Goal: Communication & Community: Answer question/provide support

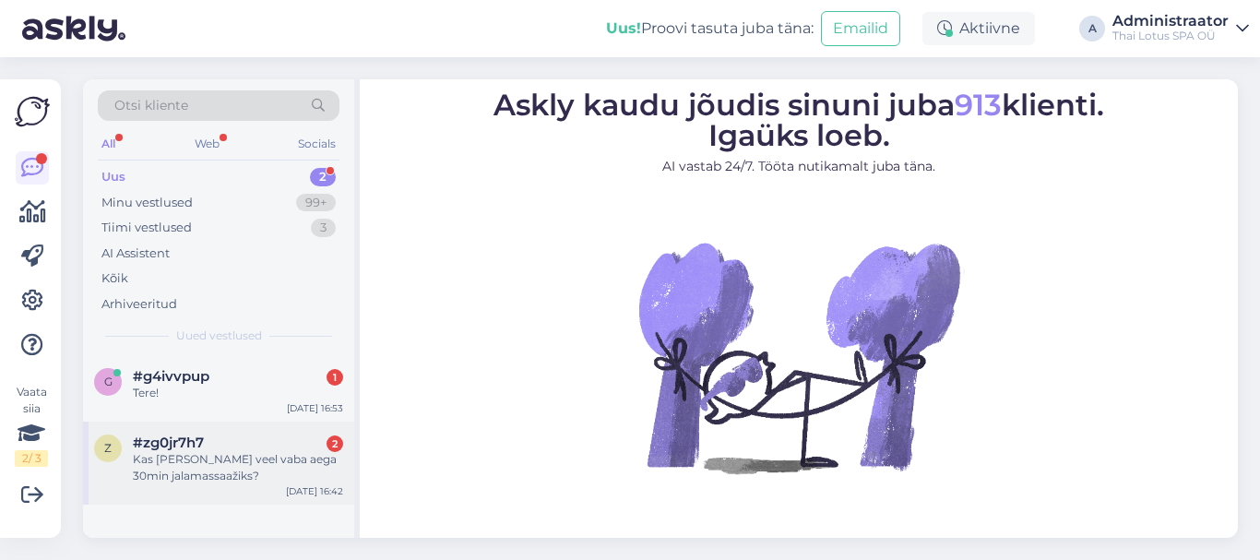
click at [228, 463] on div "Kas [PERSON_NAME] veel vaba aega 30min jalamassaažiks?" at bounding box center [238, 467] width 210 height 33
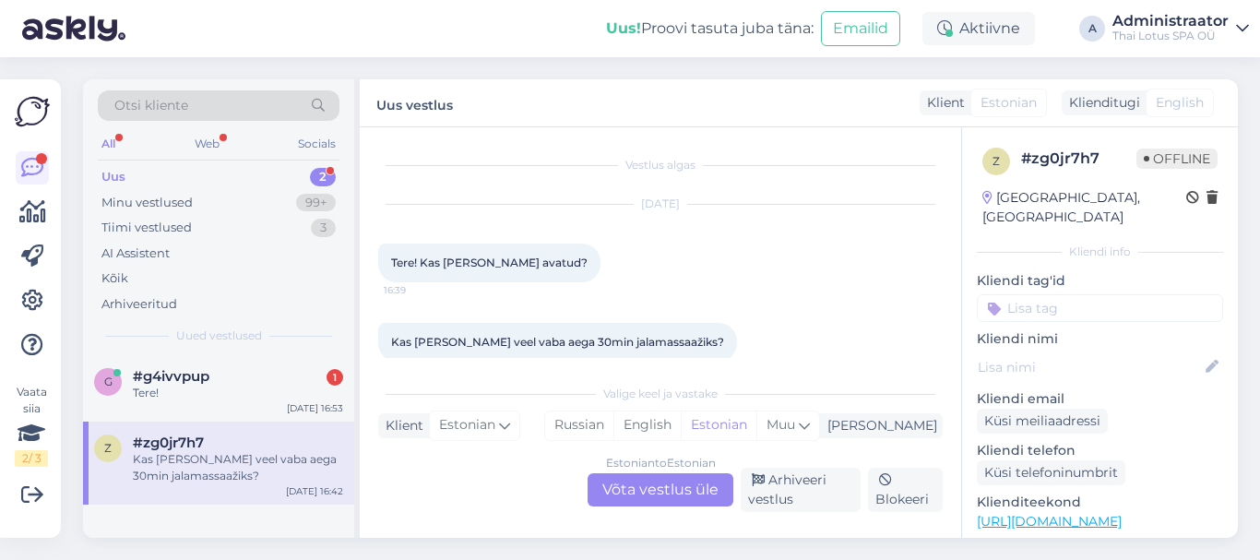
scroll to position [24, 0]
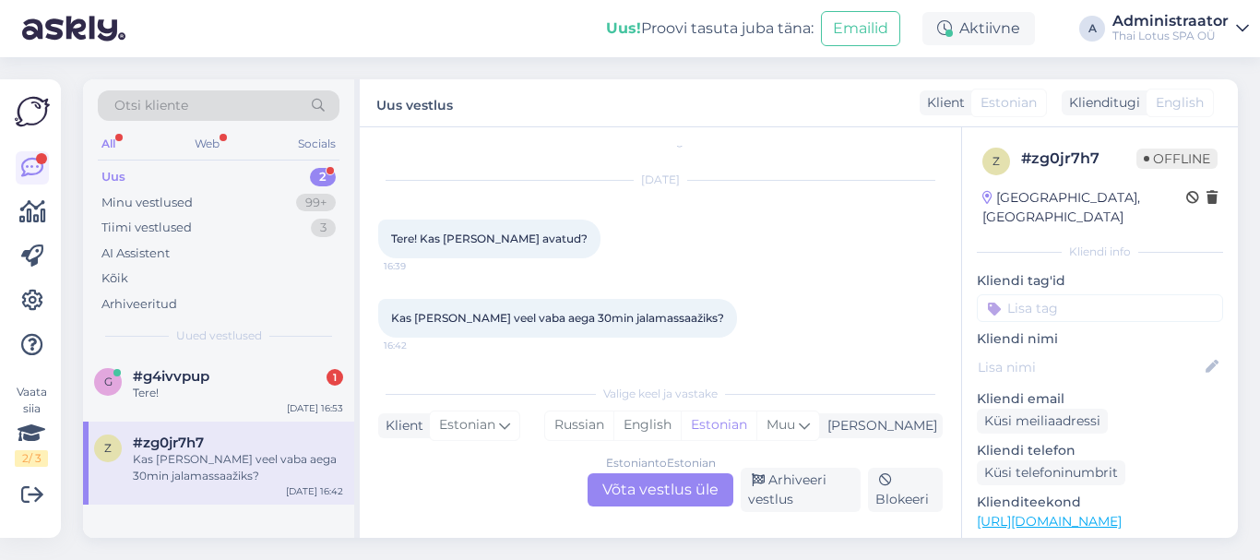
click at [642, 483] on div "Estonian to Estonian Võta vestlus üle" at bounding box center [660, 489] width 146 height 33
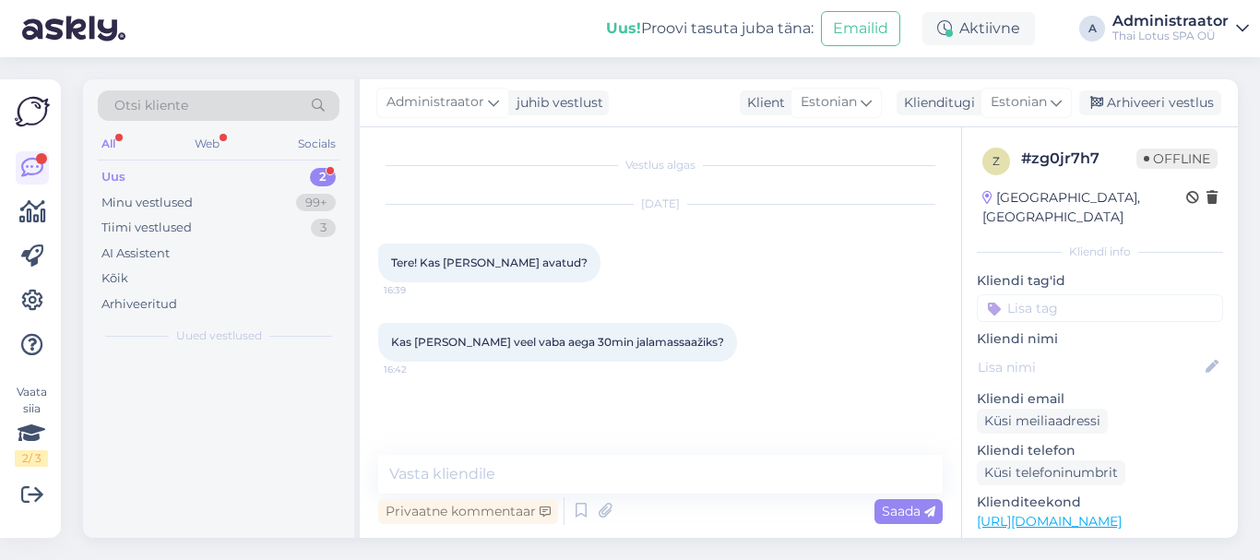
scroll to position [0, 0]
click at [722, 467] on textarea at bounding box center [660, 474] width 564 height 39
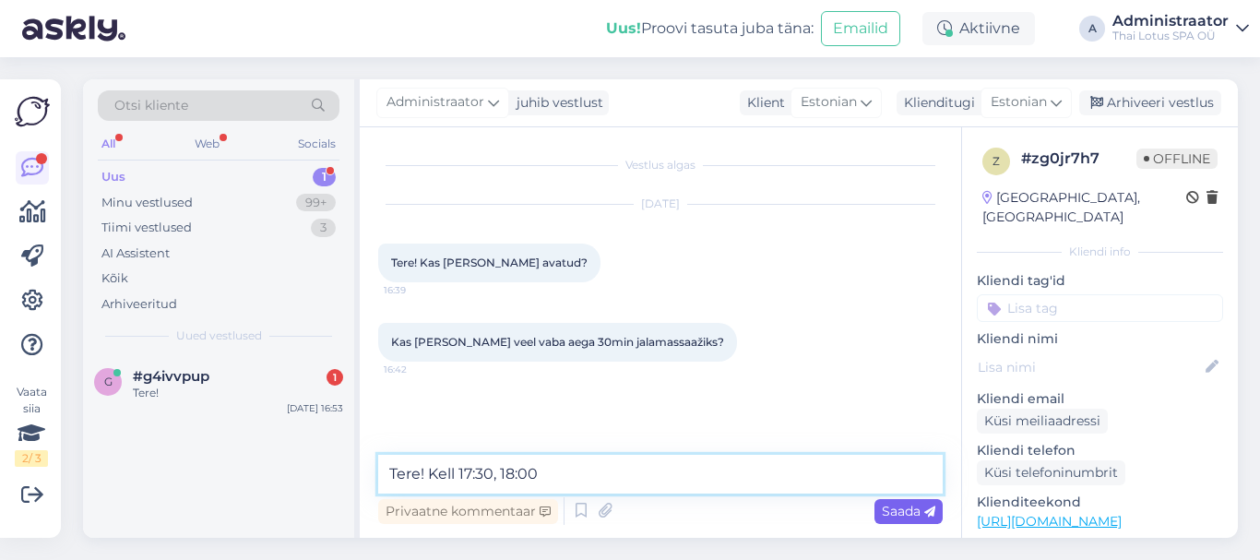
type textarea "Tere! Kell 17:30, 18:00"
click at [906, 508] on span "Saada" at bounding box center [907, 511] width 53 height 17
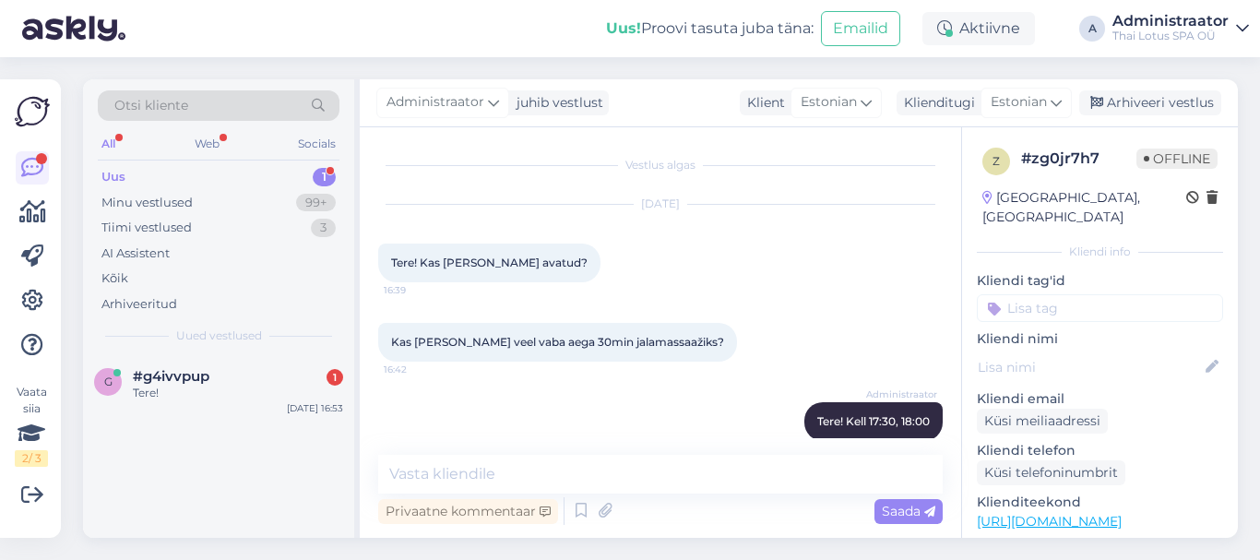
scroll to position [23, 0]
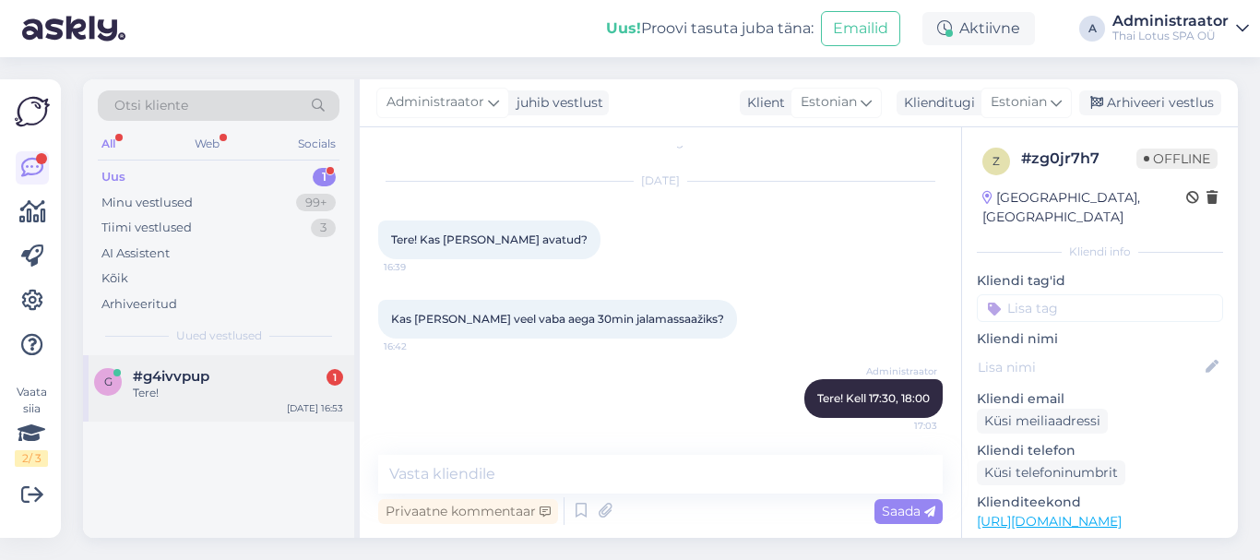
click at [207, 381] on span "#g4ivvpup" at bounding box center [171, 376] width 77 height 17
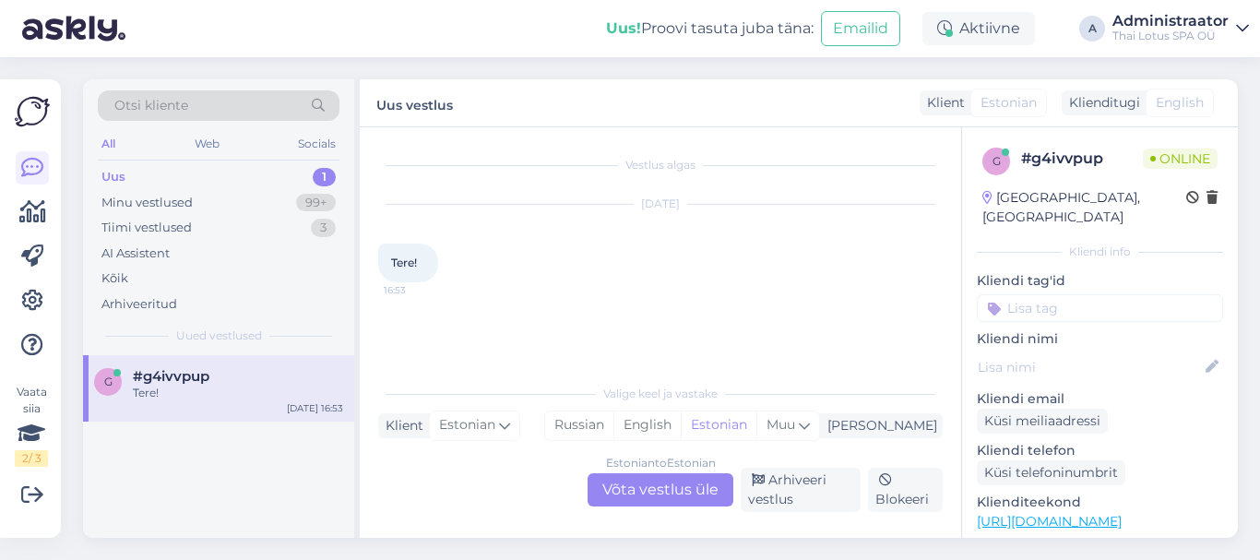
click at [648, 485] on div "Estonian to Estonian Võta vestlus üle" at bounding box center [660, 489] width 146 height 33
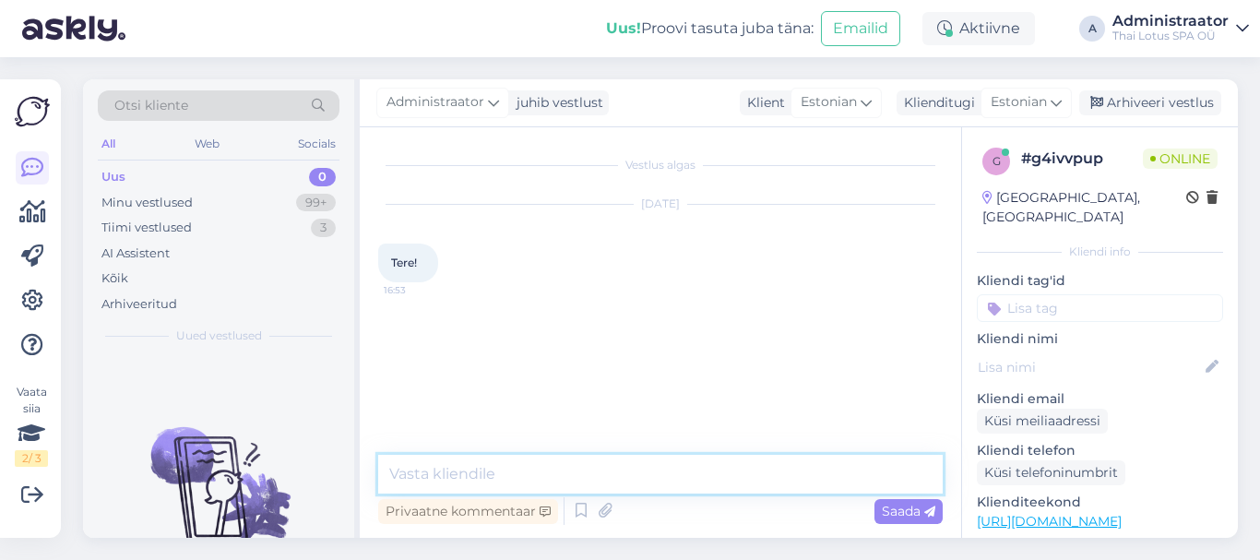
click at [602, 477] on textarea at bounding box center [660, 474] width 564 height 39
type textarea "Tere!"
click at [891, 517] on span "Saada" at bounding box center [907, 511] width 53 height 17
click at [197, 207] on div "Minu vestlused 99+" at bounding box center [219, 203] width 242 height 26
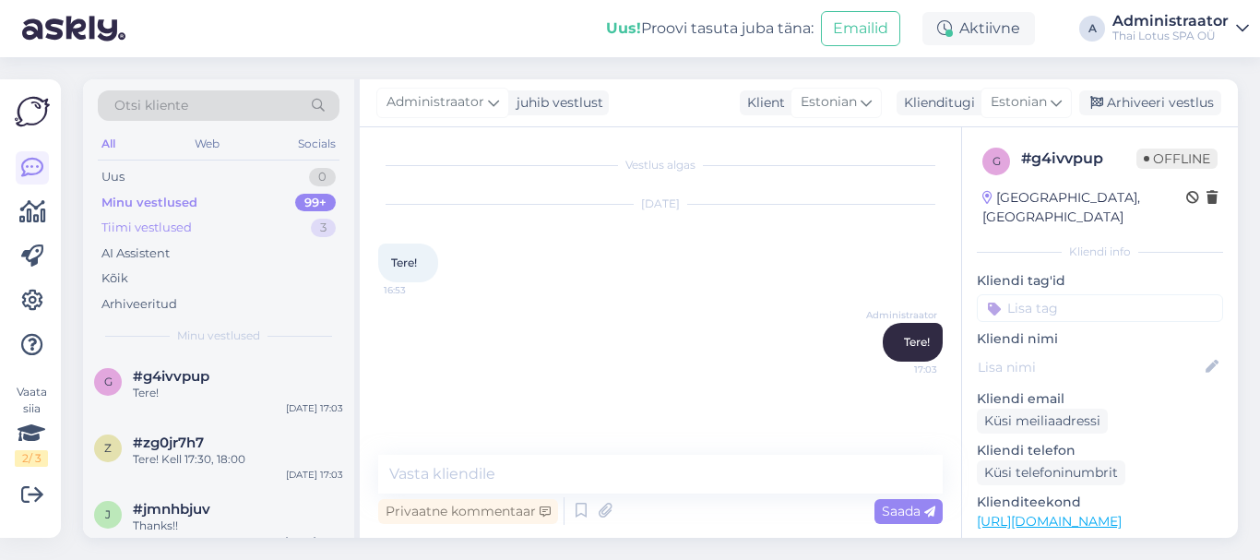
click at [180, 229] on div "Tiimi vestlused" at bounding box center [146, 228] width 90 height 18
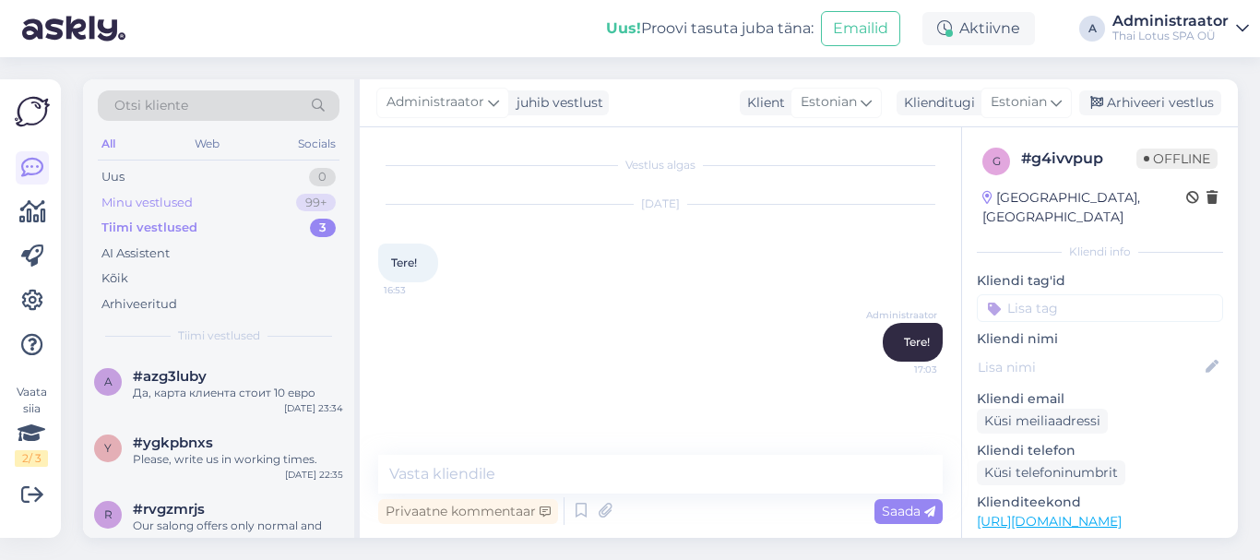
click at [164, 204] on div "Minu vestlused" at bounding box center [146, 203] width 91 height 18
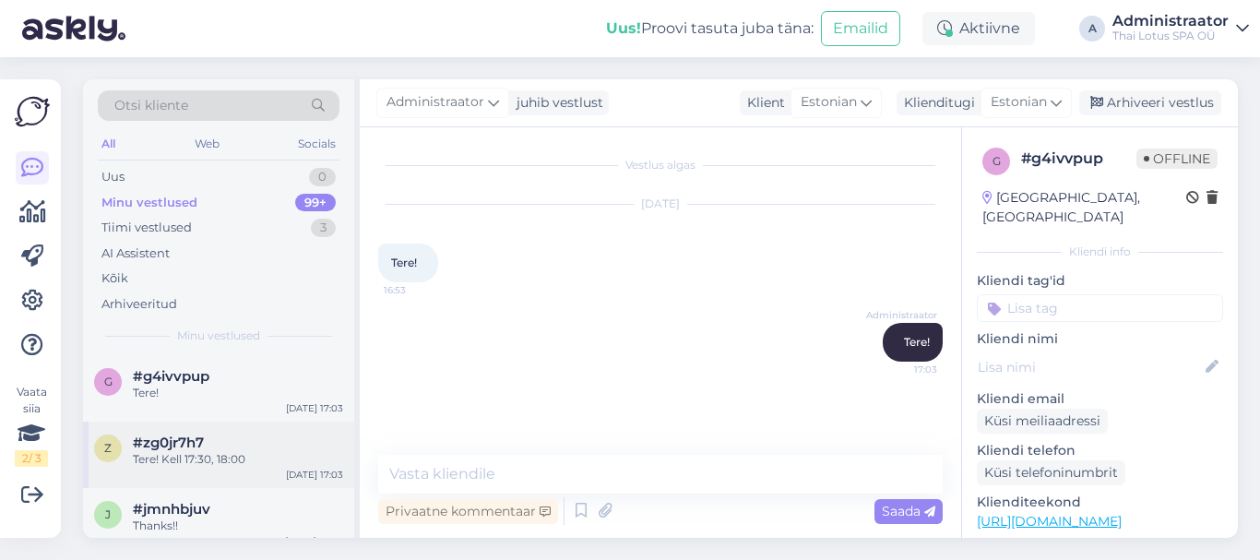
click at [195, 457] on div "Tere! Kell 17:30, 18:00" at bounding box center [238, 459] width 210 height 17
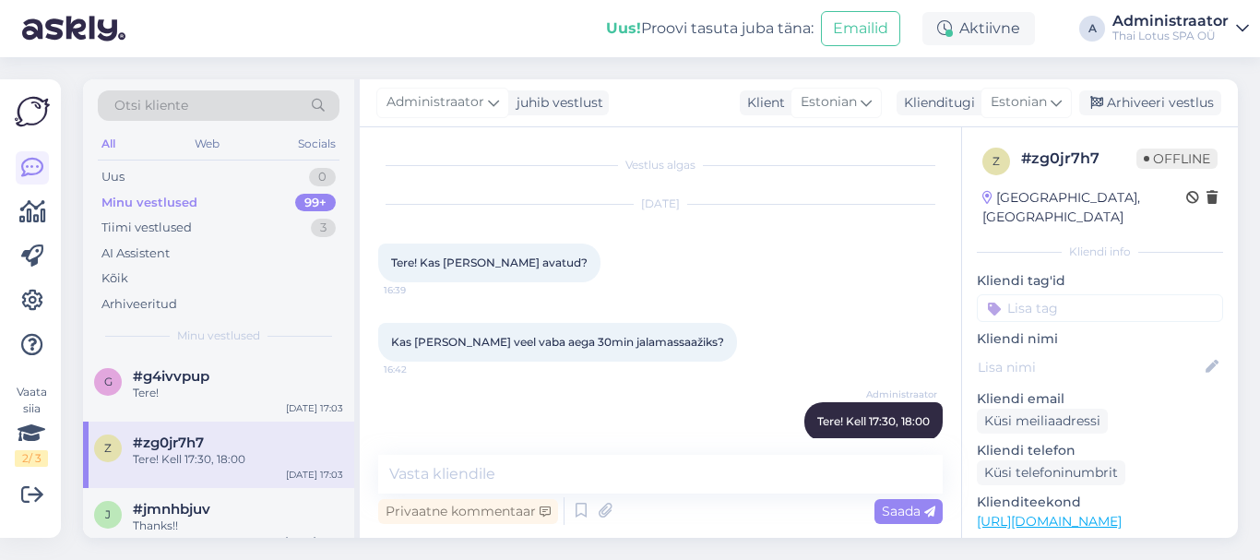
scroll to position [23, 0]
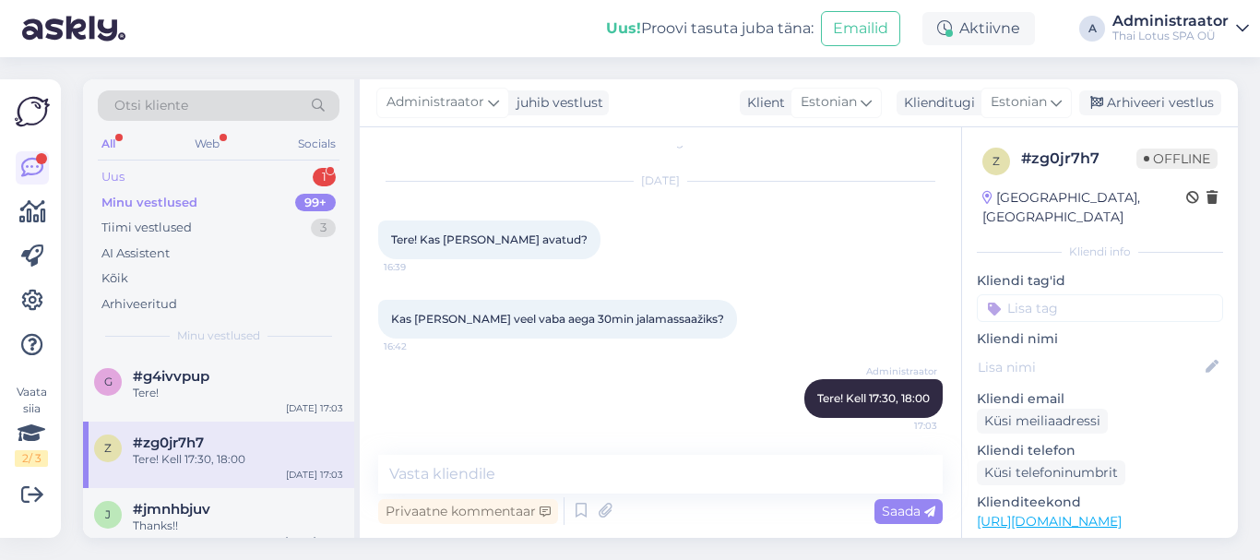
click at [314, 172] on div "1" at bounding box center [324, 177] width 23 height 18
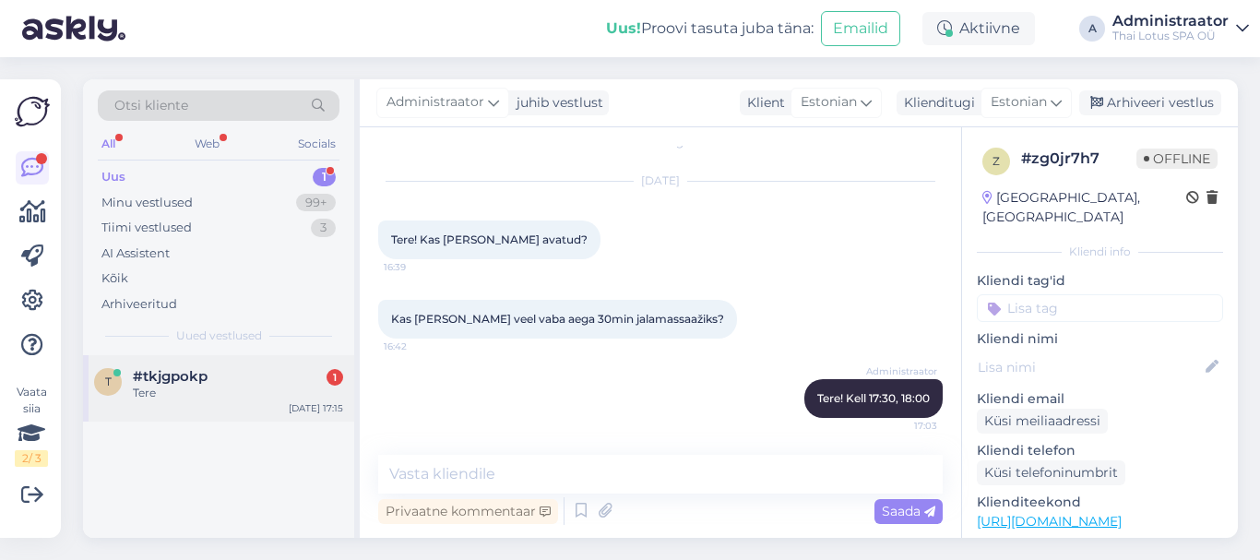
click at [221, 394] on div "Tere" at bounding box center [238, 392] width 210 height 17
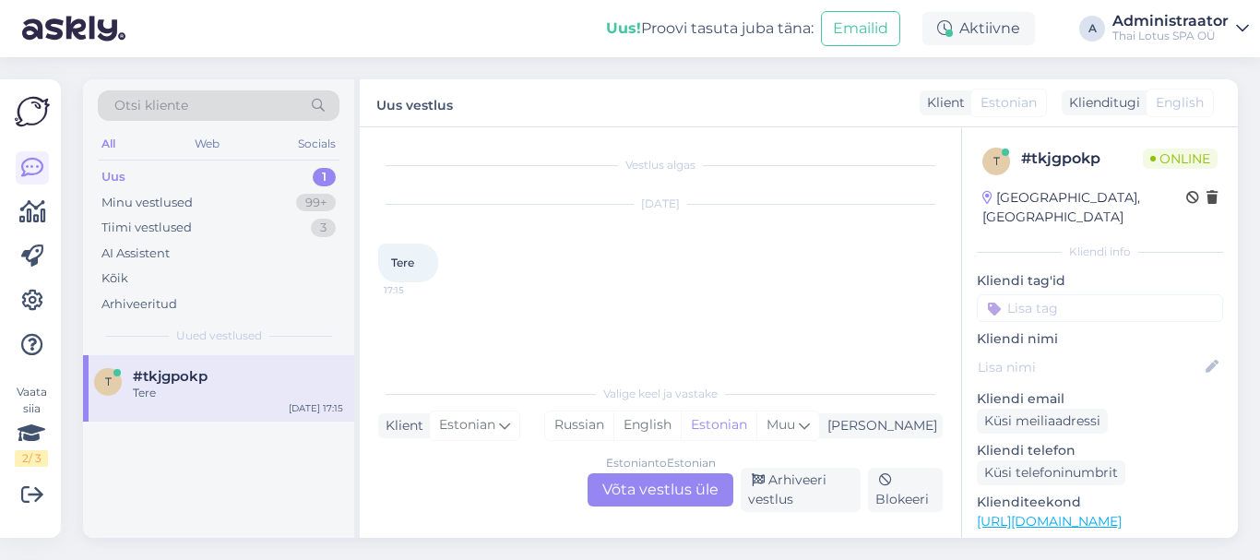
click at [637, 491] on div "Estonian to Estonian Võta vestlus üle" at bounding box center [660, 489] width 146 height 33
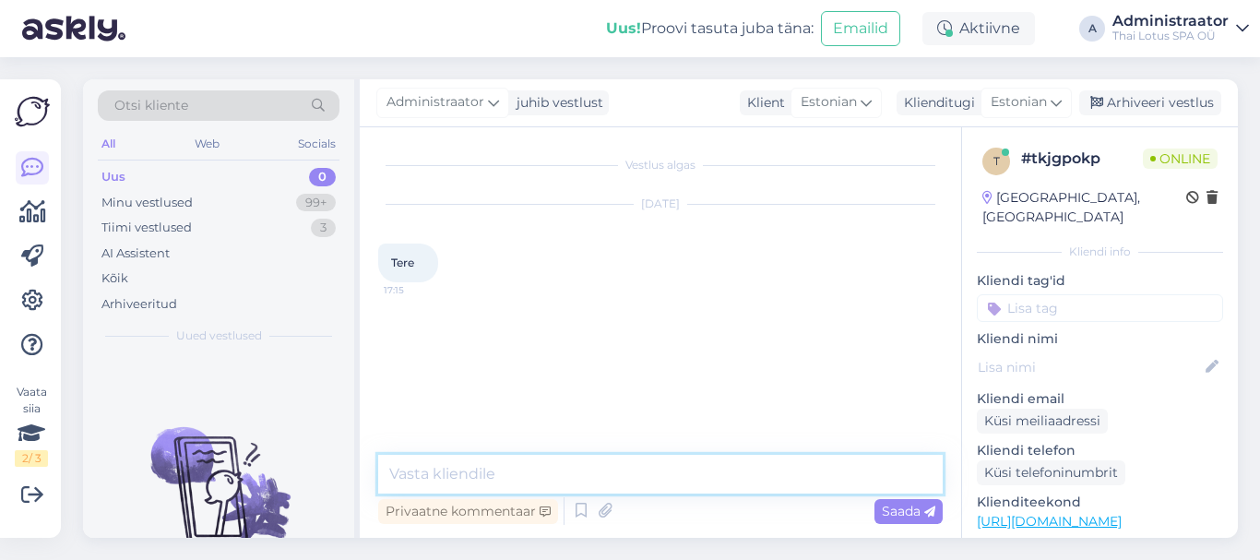
click at [445, 479] on textarea at bounding box center [660, 474] width 564 height 39
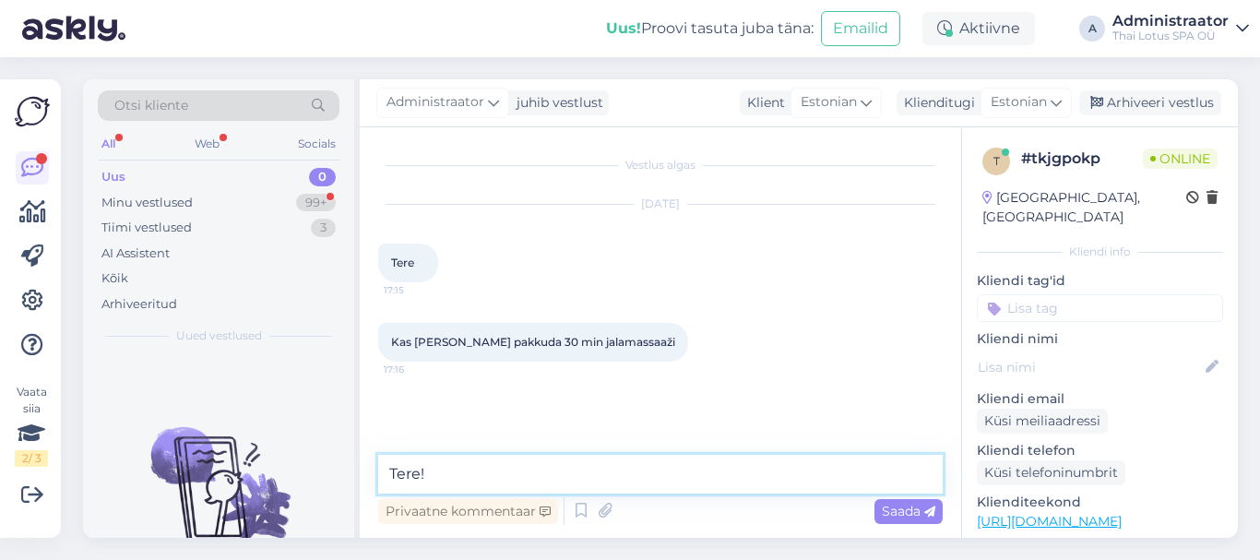
drag, startPoint x: 410, startPoint y: 479, endPoint x: 390, endPoint y: 479, distance: 20.3
click at [386, 479] on textarea "Tere!" at bounding box center [660, 474] width 564 height 39
click at [423, 480] on textarea "Tere!" at bounding box center [660, 474] width 564 height 39
type textarea "Tere!"
click at [247, 201] on div "Minu vestlused 99+" at bounding box center [219, 203] width 242 height 26
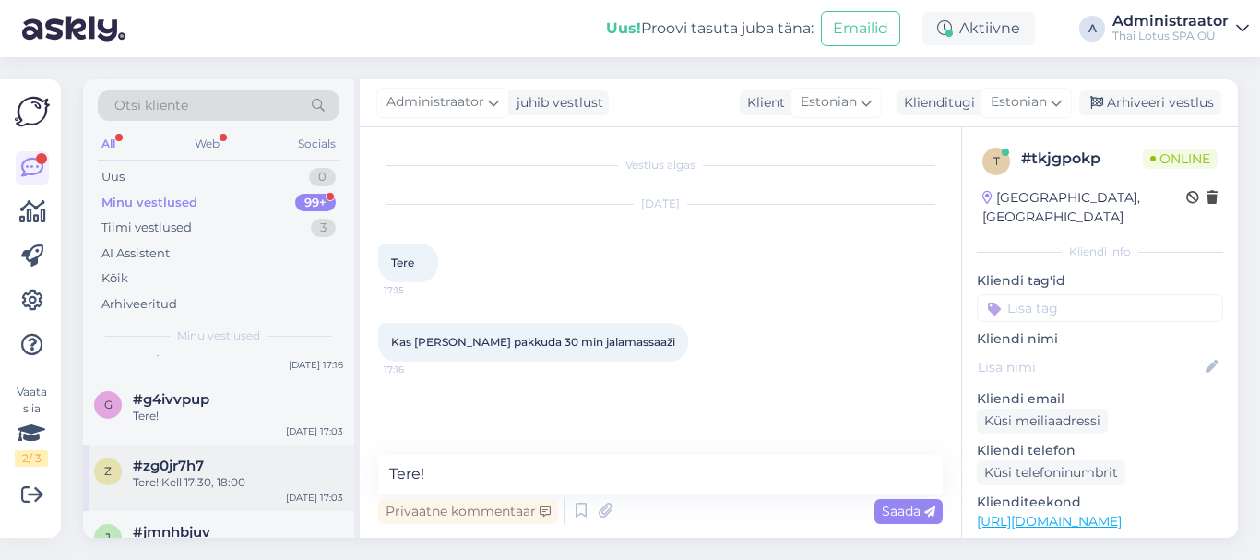
scroll to position [92, 0]
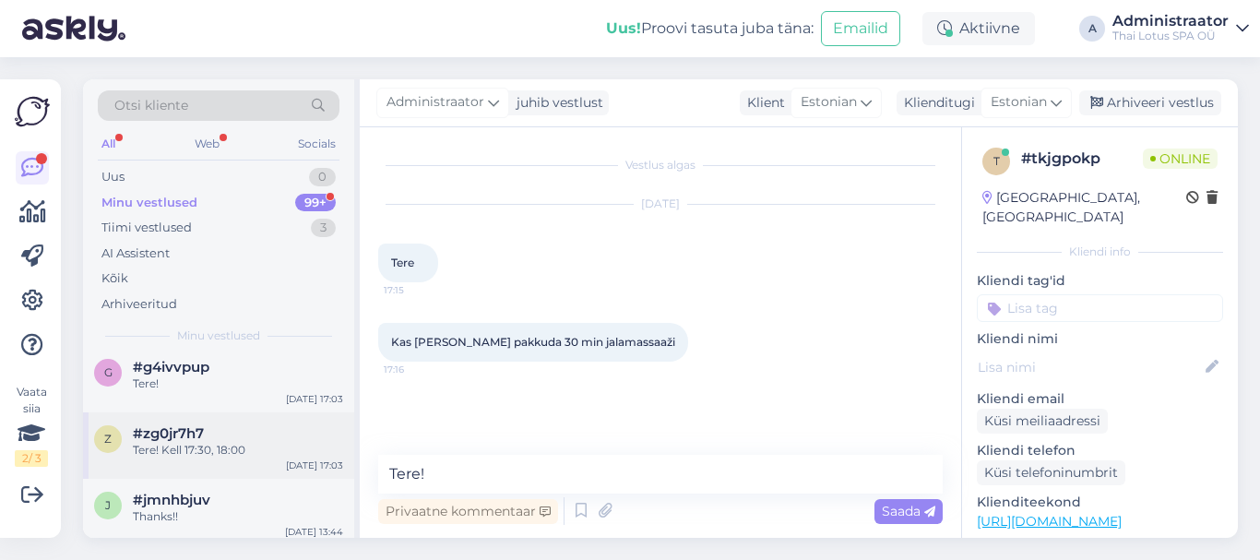
click at [194, 447] on div "Tere! Kell 17:30, 18:00" at bounding box center [238, 450] width 210 height 17
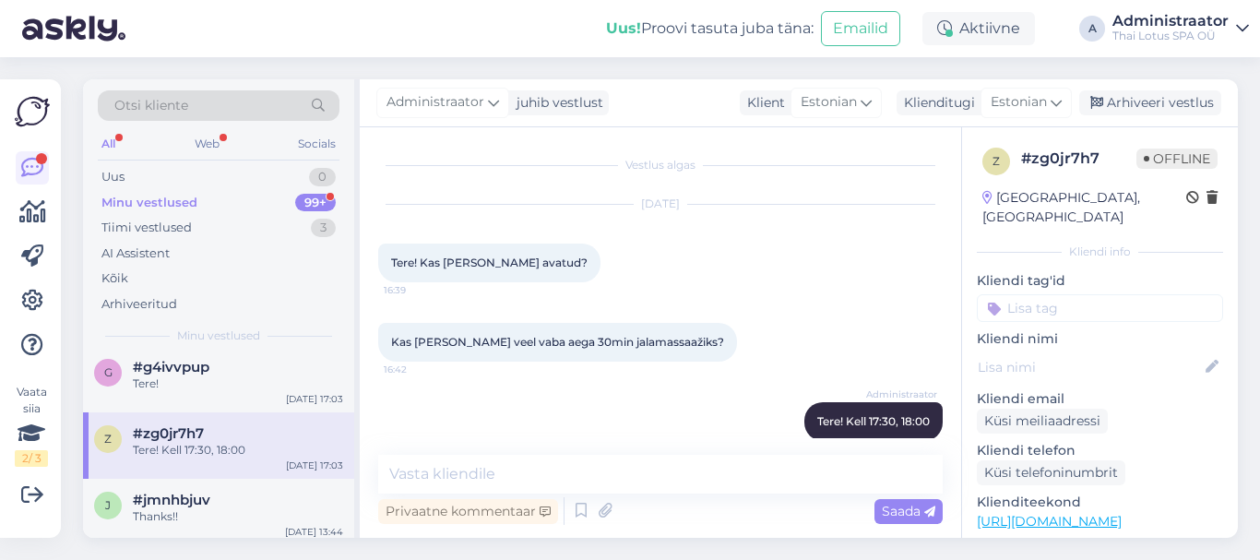
scroll to position [23, 0]
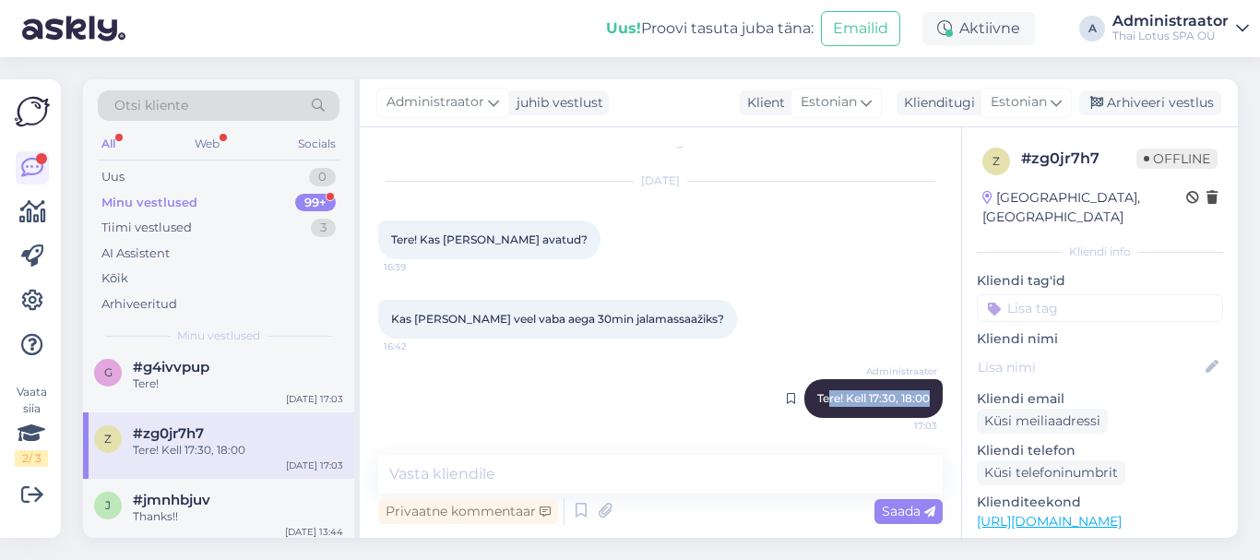
drag, startPoint x: 916, startPoint y: 397, endPoint x: 816, endPoint y: 402, distance: 99.7
click at [816, 402] on div "Administraator Tere! [PERSON_NAME] 17:30, 18:00 17:03" at bounding box center [873, 398] width 138 height 39
click at [919, 393] on div "Administraator Tere! [PERSON_NAME] 17:30, 18:00 17:03" at bounding box center [873, 398] width 138 height 39
drag, startPoint x: 921, startPoint y: 396, endPoint x: 772, endPoint y: 403, distance: 149.6
click at [804, 403] on div "Administraator Tere! [PERSON_NAME] 17:30, 18:00 17:03" at bounding box center [873, 398] width 138 height 39
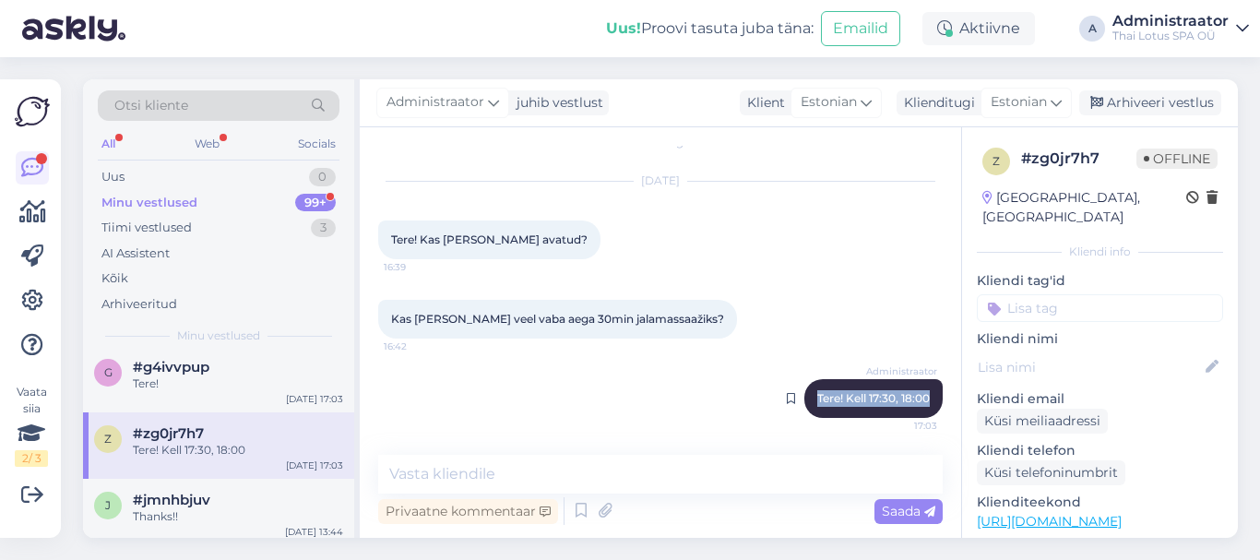
drag, startPoint x: 801, startPoint y: 397, endPoint x: 918, endPoint y: 396, distance: 117.1
click at [918, 396] on div "Administraator Tere! [PERSON_NAME] 17:30, 18:00 17:03" at bounding box center [873, 398] width 138 height 39
copy span "Tere! Kell 17:30, 18:00"
click at [197, 365] on span "#g4ivvpup" at bounding box center [171, 367] width 77 height 17
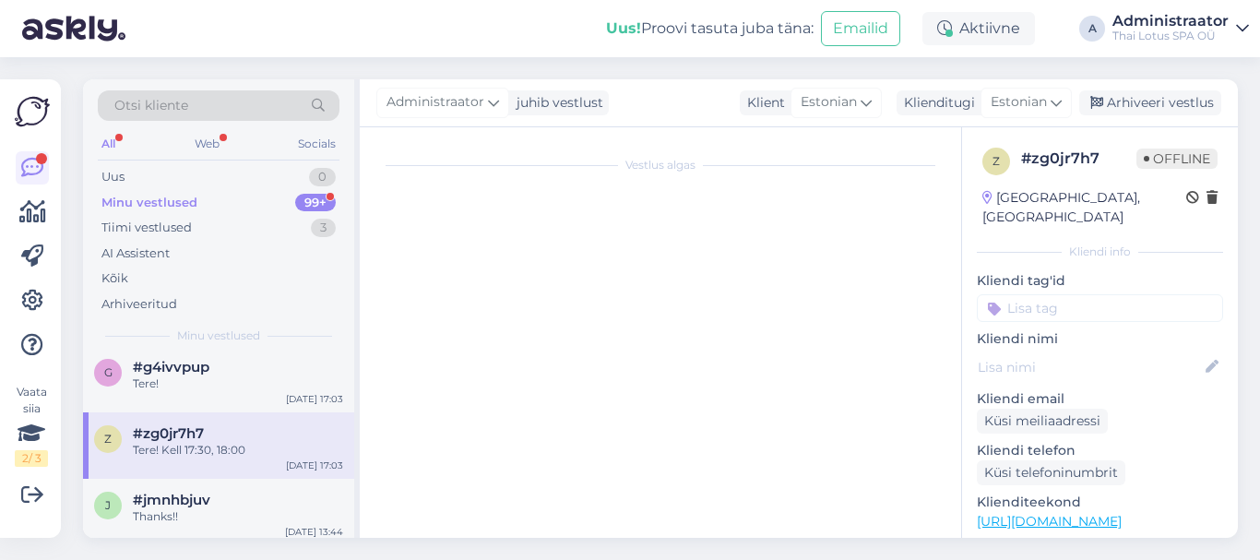
scroll to position [0, 0]
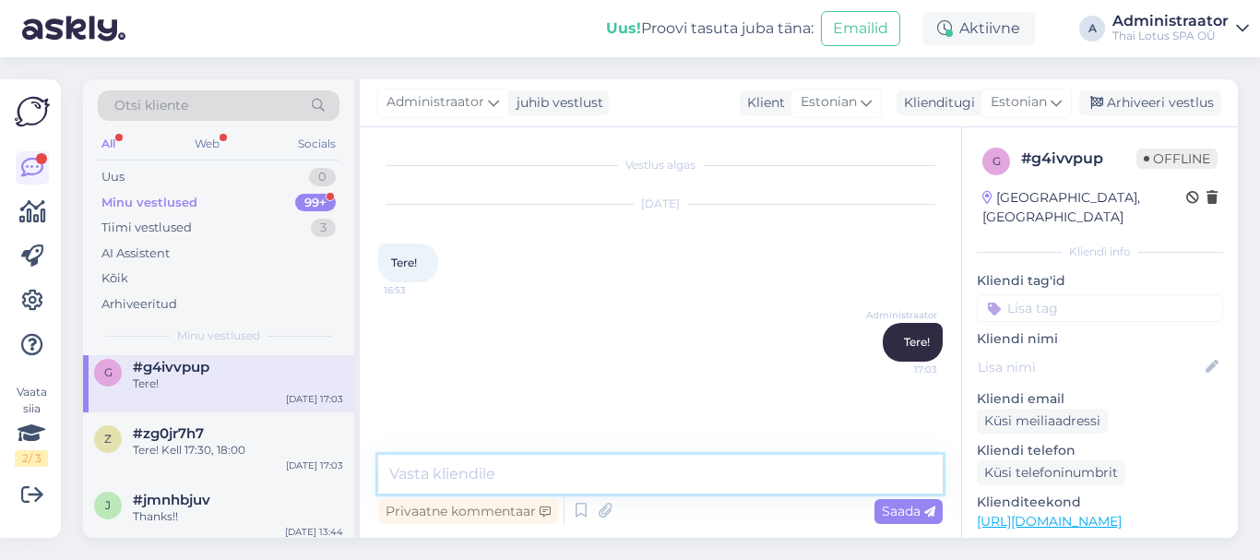
paste textarea "Tere! Kell 17:30, 18:00"
type textarea "Tere! Kell 17:30, 18:00"
click at [892, 507] on span "Saada" at bounding box center [907, 511] width 53 height 17
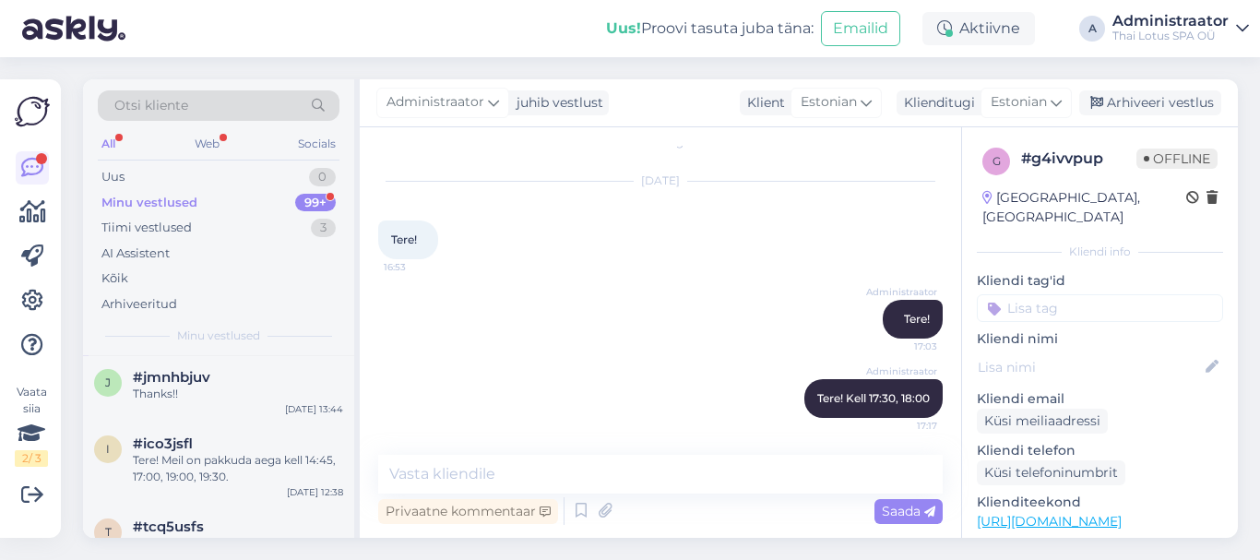
scroll to position [184, 0]
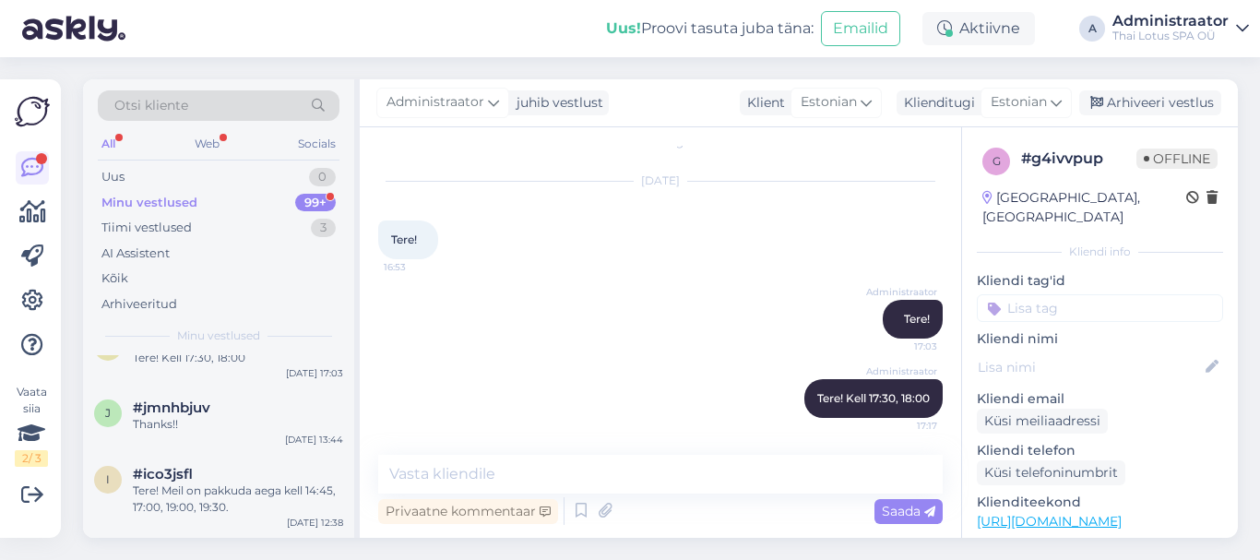
click at [225, 198] on div "Minu vestlused 99+" at bounding box center [219, 203] width 242 height 26
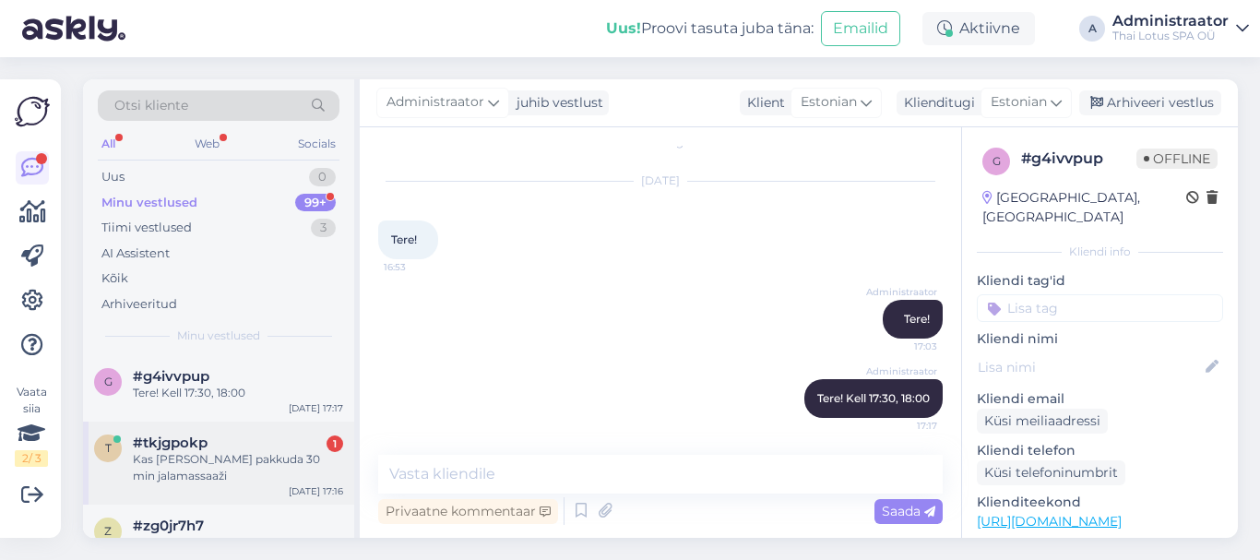
click at [211, 461] on div "Kas [PERSON_NAME] pakkuda 30 min jalamassaaži" at bounding box center [238, 467] width 210 height 33
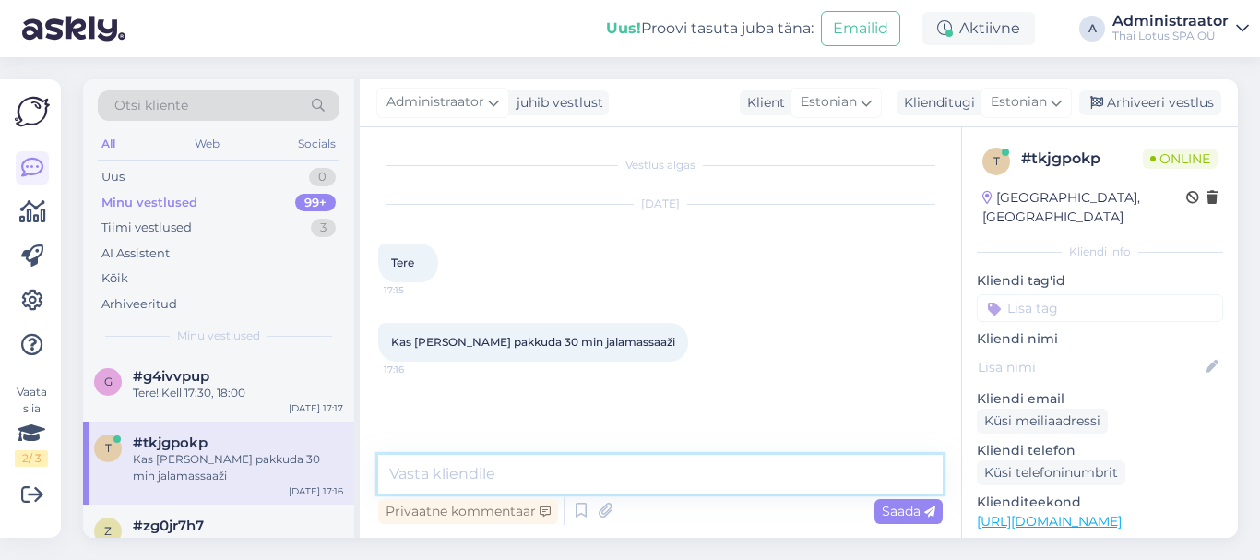
drag, startPoint x: 420, startPoint y: 478, endPoint x: 409, endPoint y: 479, distance: 10.2
click at [409, 479] on textarea at bounding box center [660, 474] width 564 height 39
paste textarea "Tere! Kell 17:30, 18:00"
type textarea "Tere! Kell 17:30, 18:00"
click at [893, 511] on span "Saada" at bounding box center [907, 511] width 53 height 17
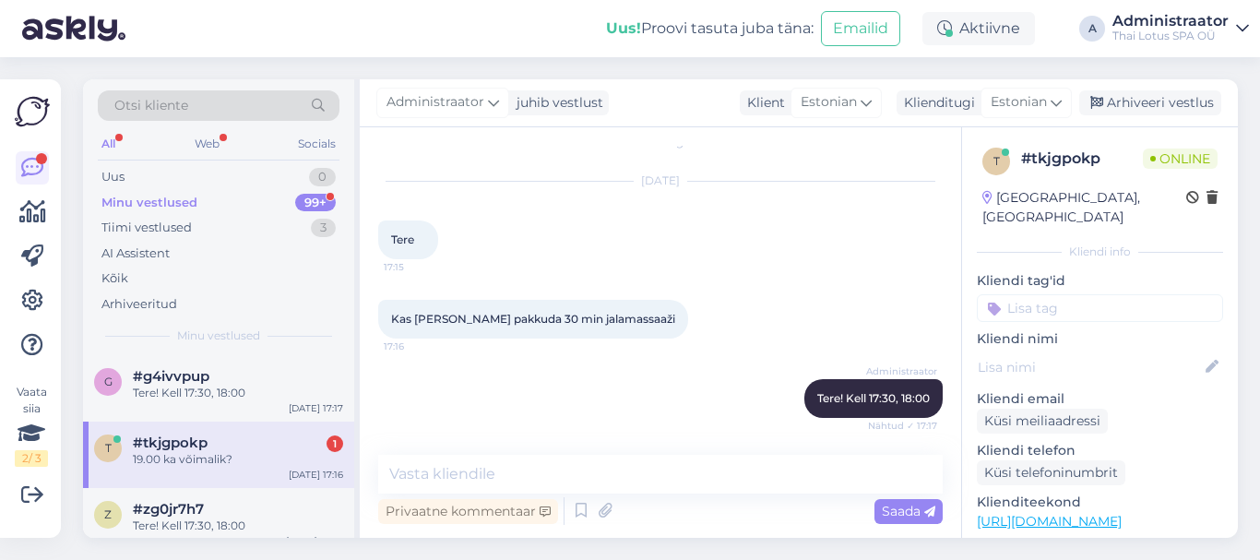
scroll to position [102, 0]
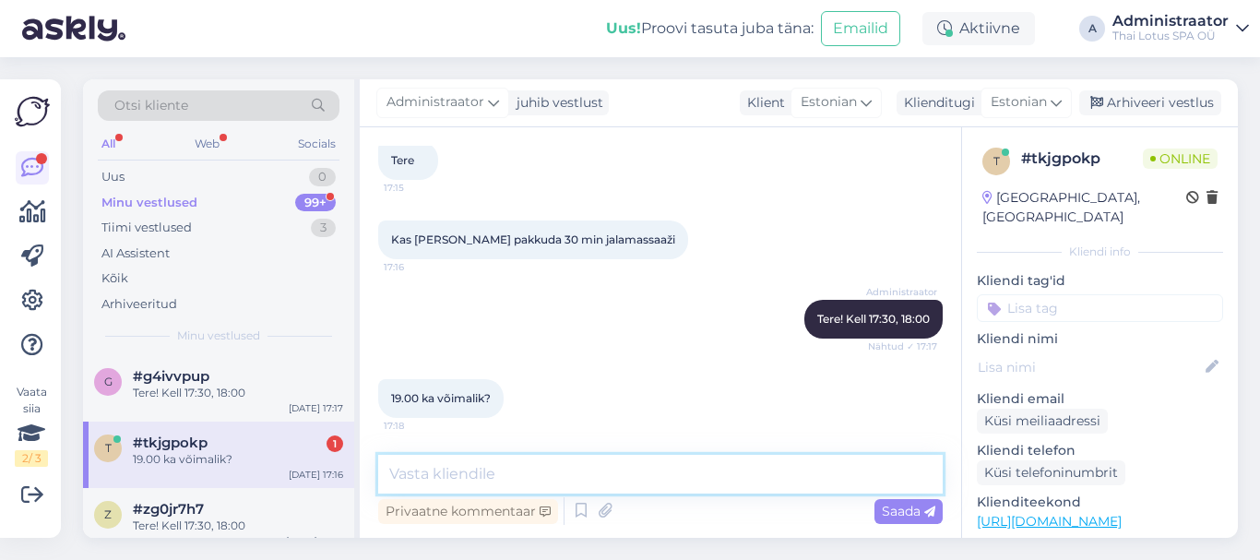
click at [444, 480] on textarea at bounding box center [660, 474] width 564 height 39
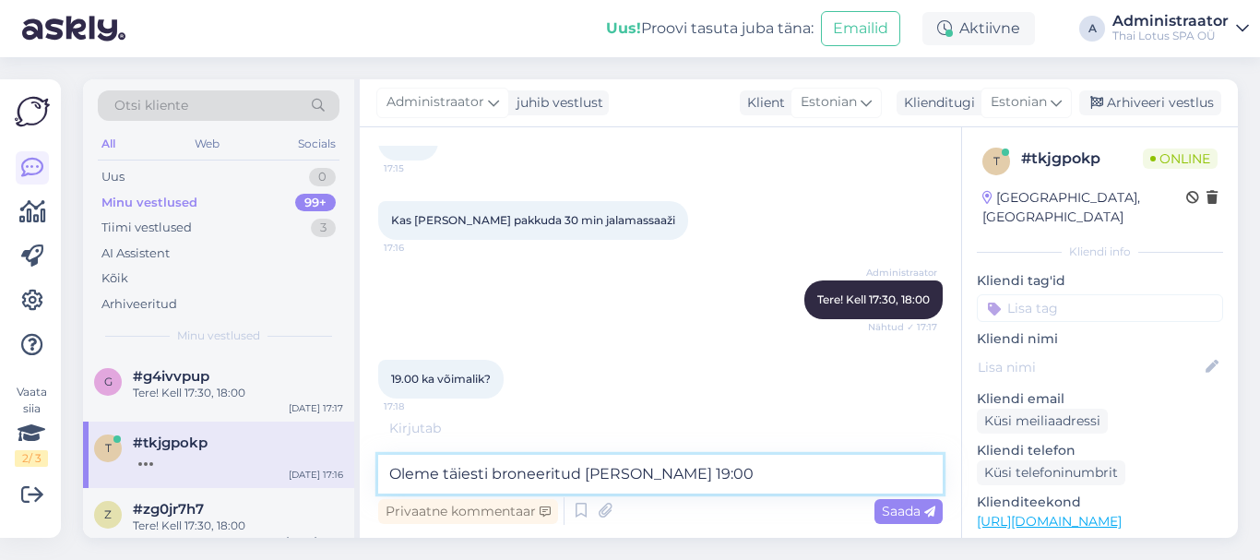
click at [439, 479] on textarea "Oleme täiesti broneeritud [PERSON_NAME] 19:00" at bounding box center [660, 474] width 564 height 39
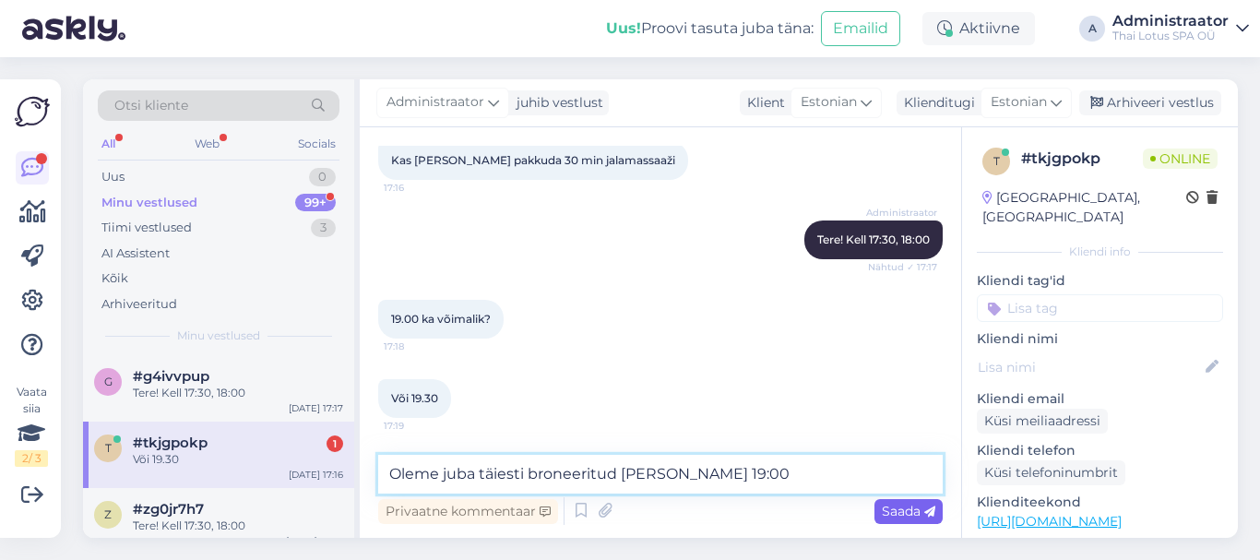
type textarea "Oleme juba täiesti broneeritud [PERSON_NAME] 19:00"
click at [901, 514] on span "Saada" at bounding box center [907, 511] width 53 height 17
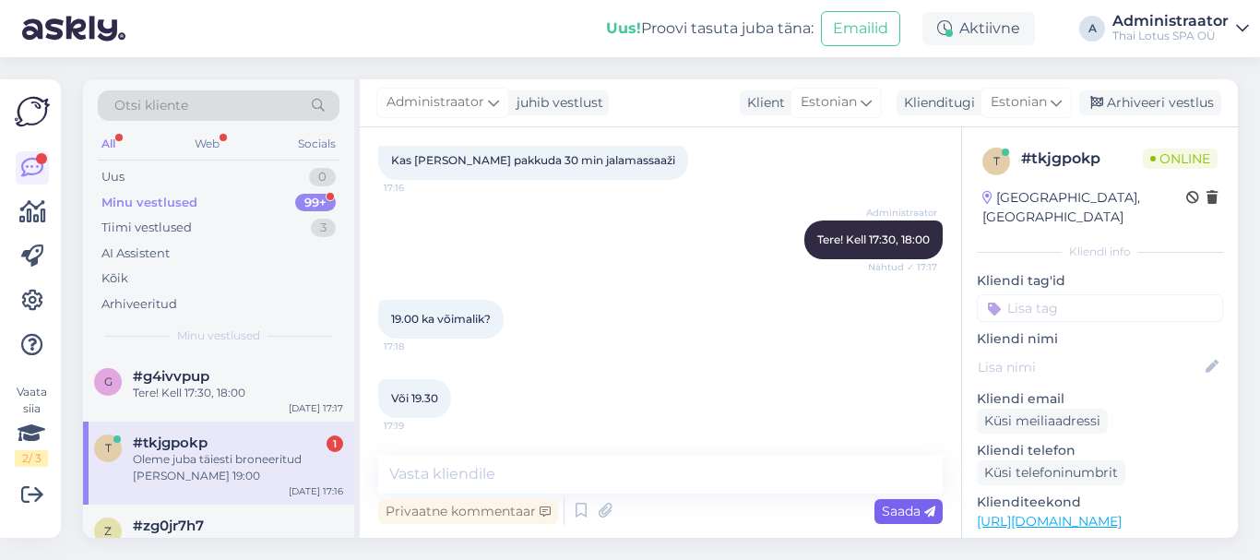
scroll to position [261, 0]
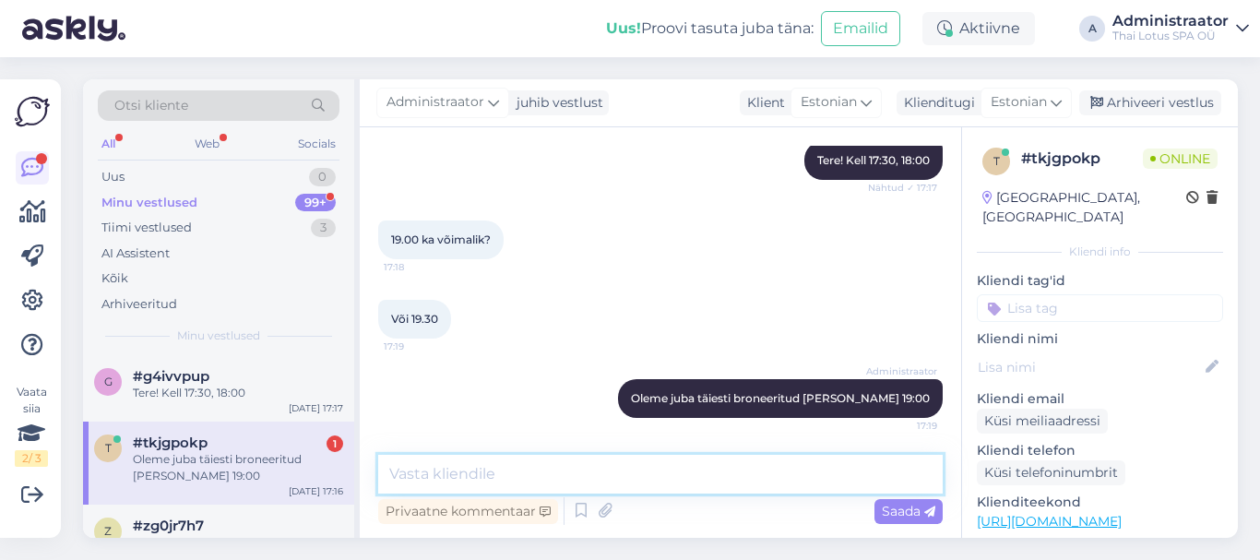
click at [440, 479] on textarea at bounding box center [660, 474] width 564 height 39
type textarea "17:30, 18:00"
click at [906, 508] on span "Saada" at bounding box center [907, 511] width 53 height 17
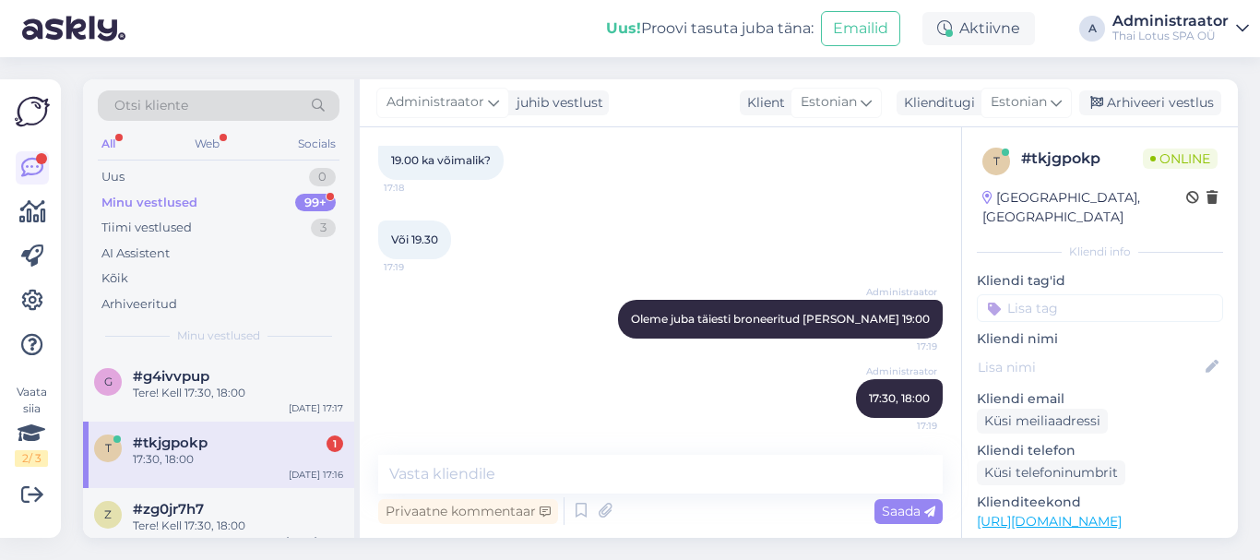
click at [227, 449] on div "#tkjgpokp 1" at bounding box center [238, 442] width 210 height 17
click at [190, 456] on div "17:30, 18:00" at bounding box center [238, 459] width 210 height 17
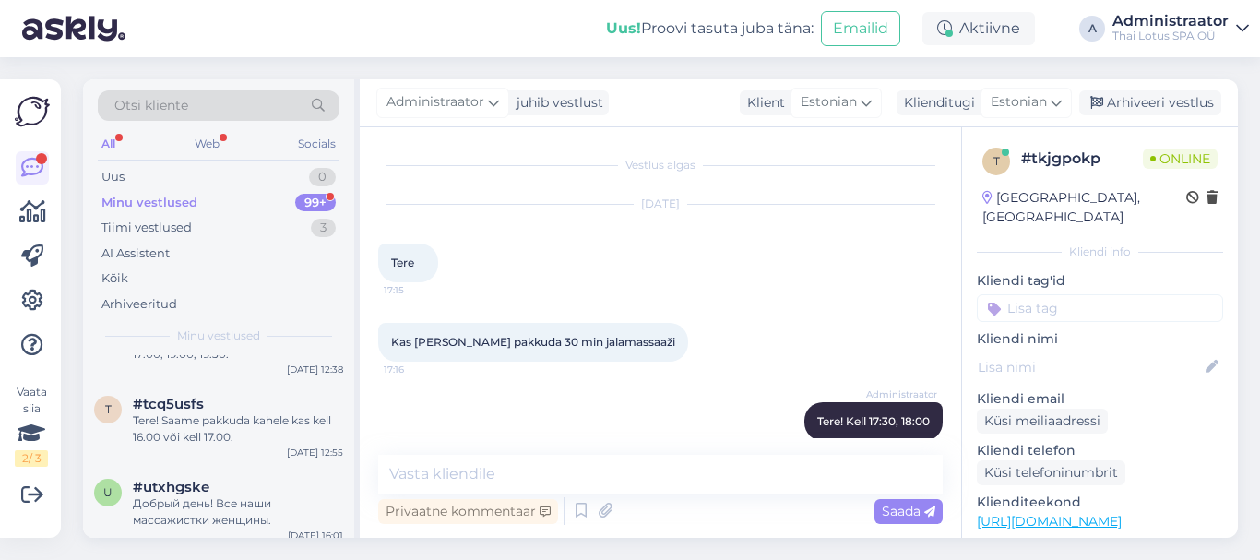
scroll to position [92, 0]
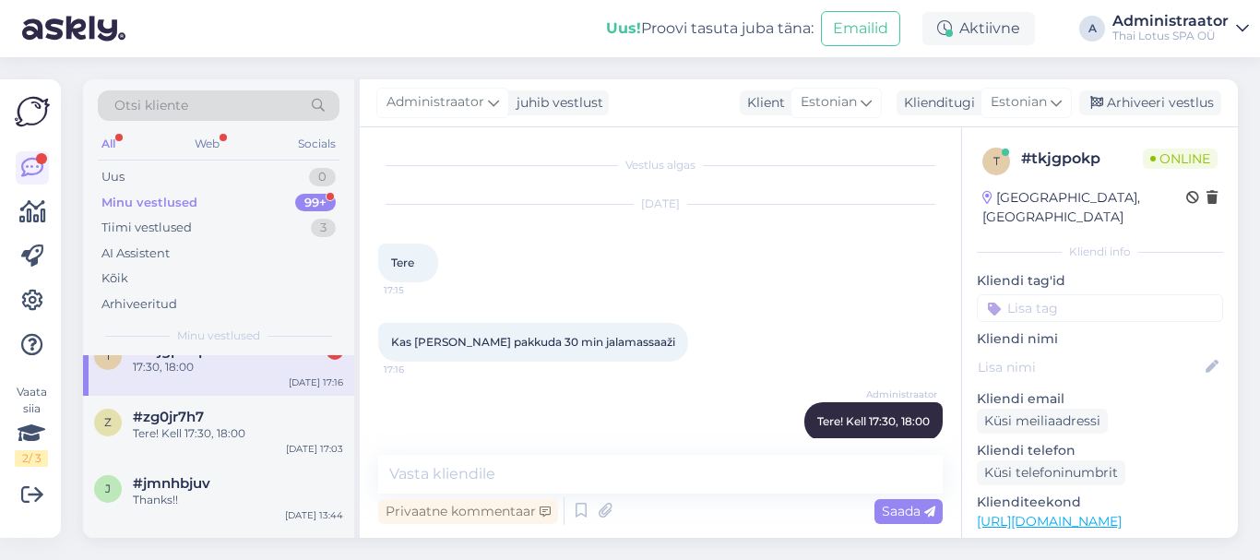
click at [282, 370] on div "17:30, 18:00" at bounding box center [238, 367] width 210 height 17
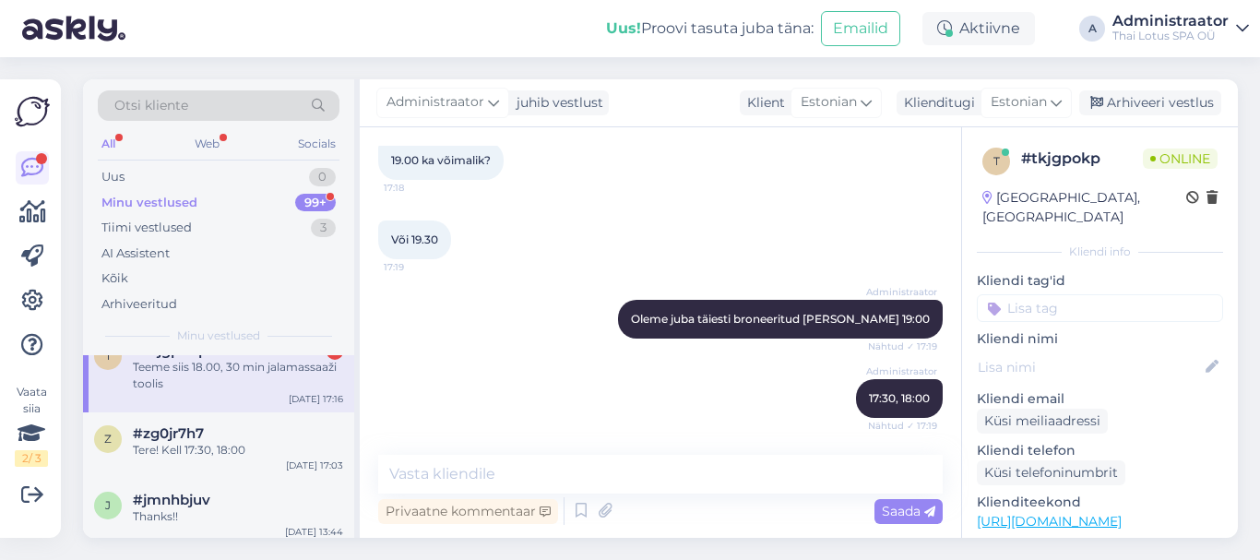
scroll to position [420, 0]
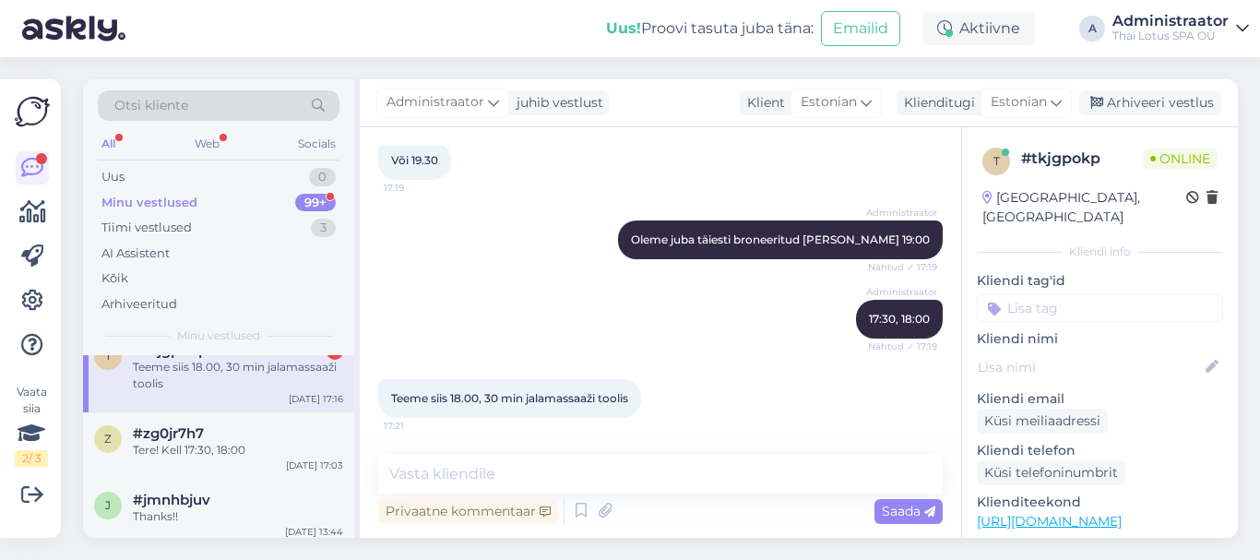
click at [195, 378] on div "Teeme siis 18.00, 30 min jalamassaaži toolis" at bounding box center [238, 375] width 210 height 33
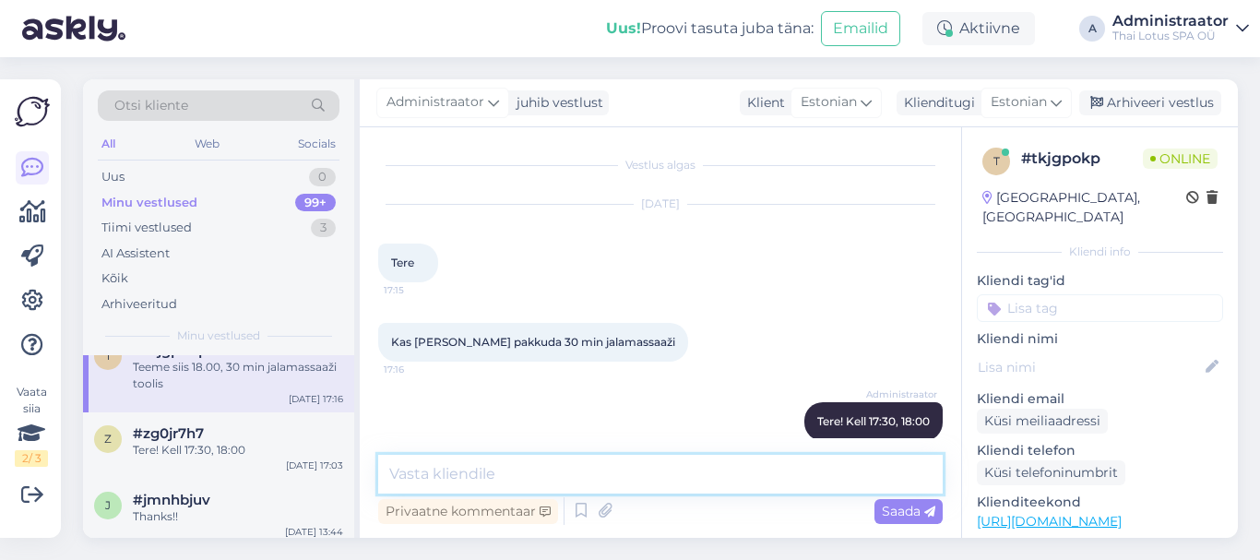
click at [535, 479] on textarea at bounding box center [660, 474] width 564 height 39
type textarea "Kirjutage palun teie nimi."
click at [898, 511] on span "Saada" at bounding box center [907, 511] width 53 height 17
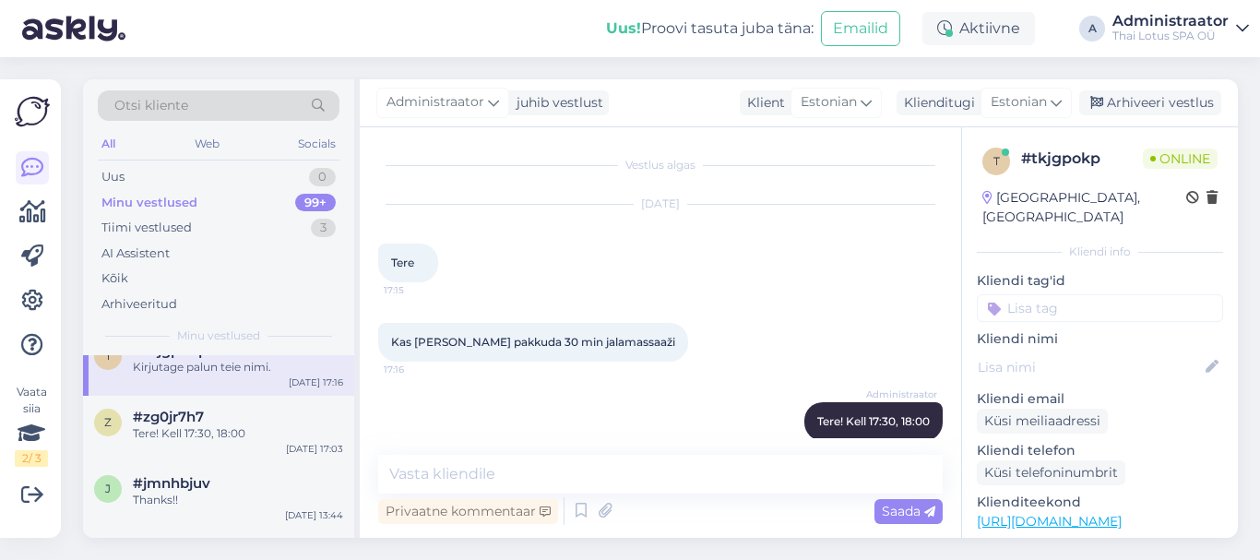
scroll to position [499, 0]
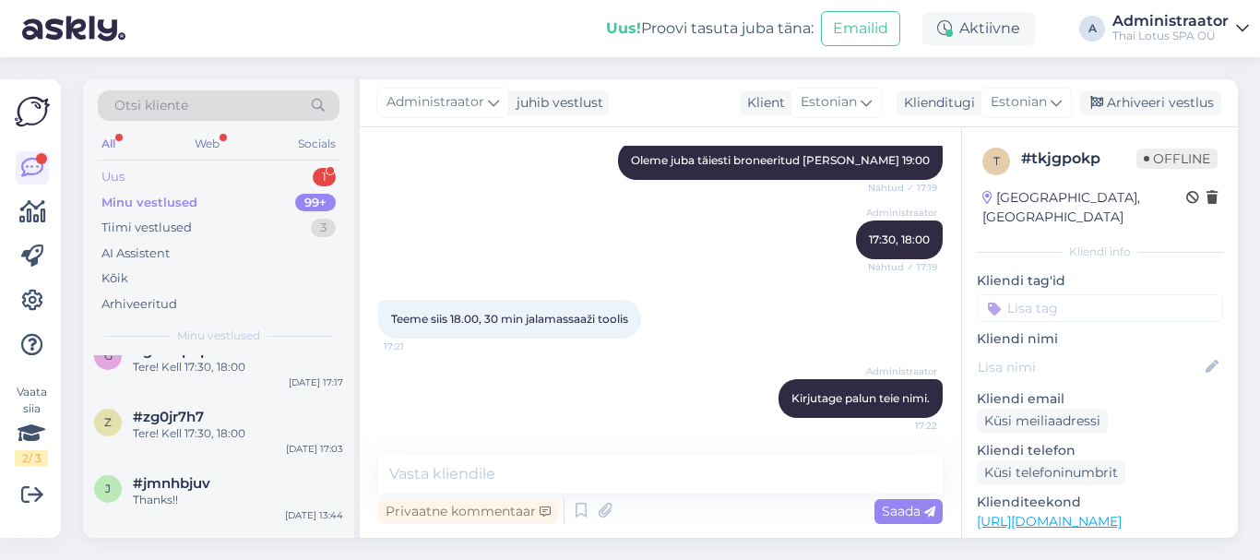
click at [307, 172] on div "Uus 1" at bounding box center [219, 177] width 242 height 26
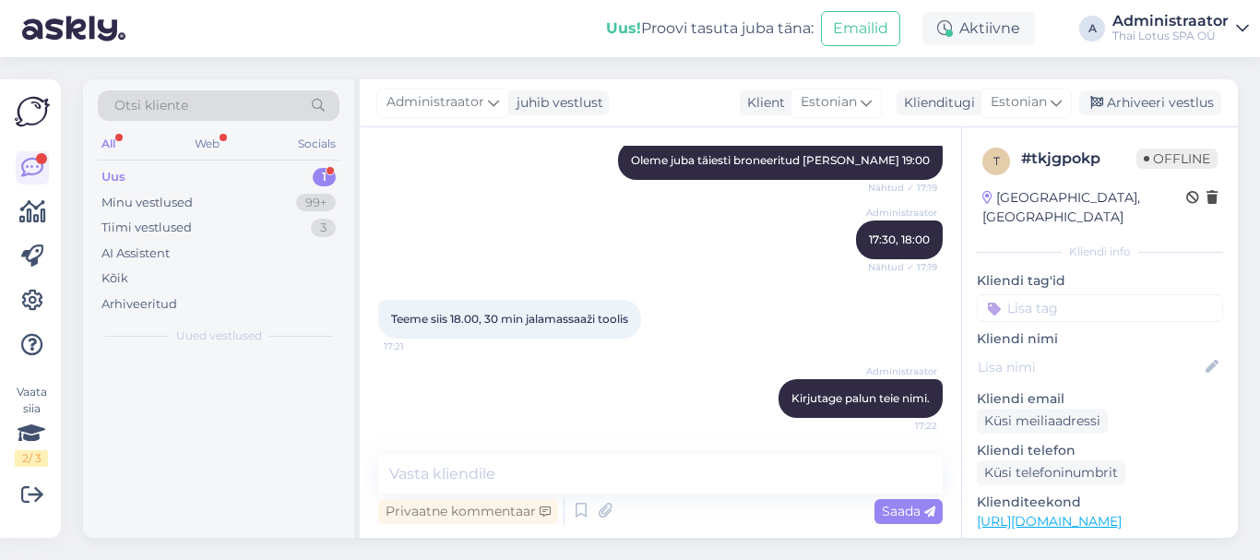
scroll to position [0, 0]
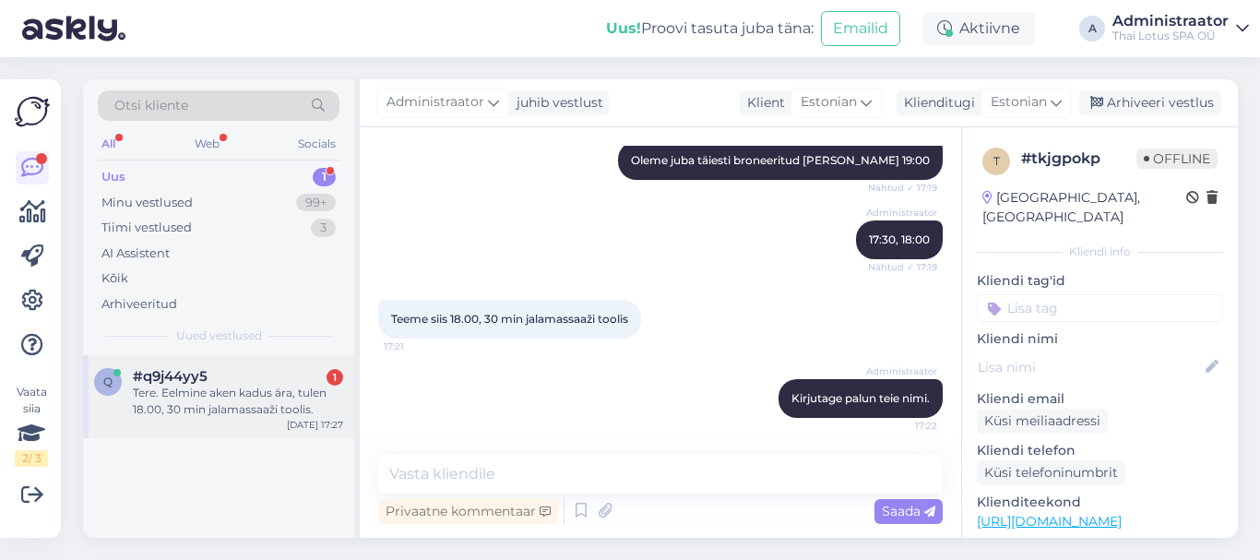
click at [221, 408] on div "Tere. Eelmine aken kadus ära, tulen 18.00, 30 min jalamassaaži toolis." at bounding box center [238, 400] width 210 height 33
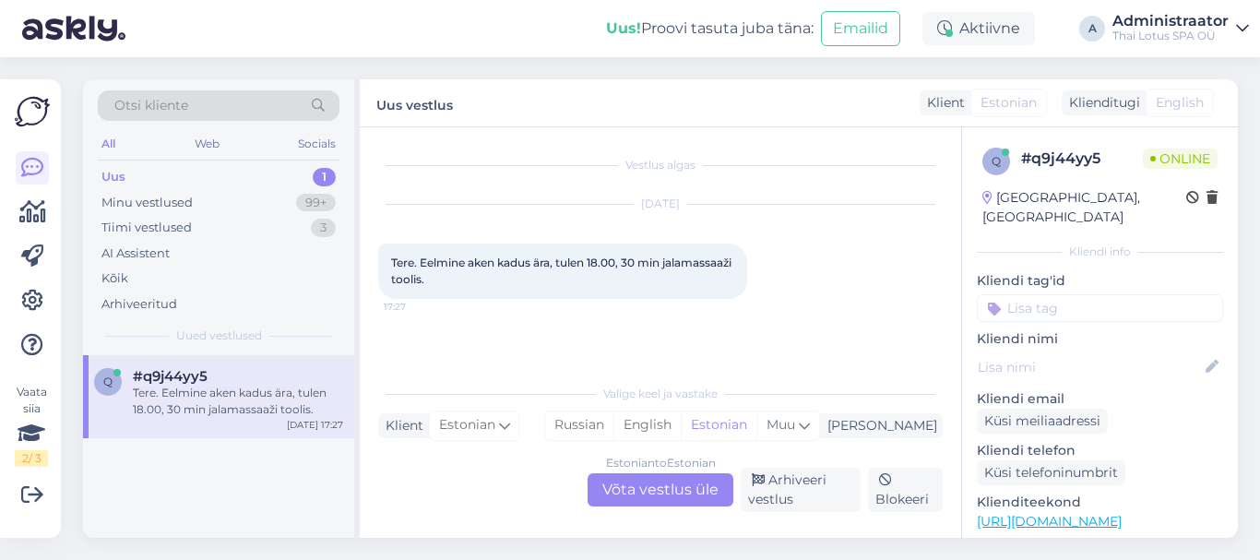
click at [644, 489] on div "Estonian to Estonian Võta vestlus üle" at bounding box center [660, 489] width 146 height 33
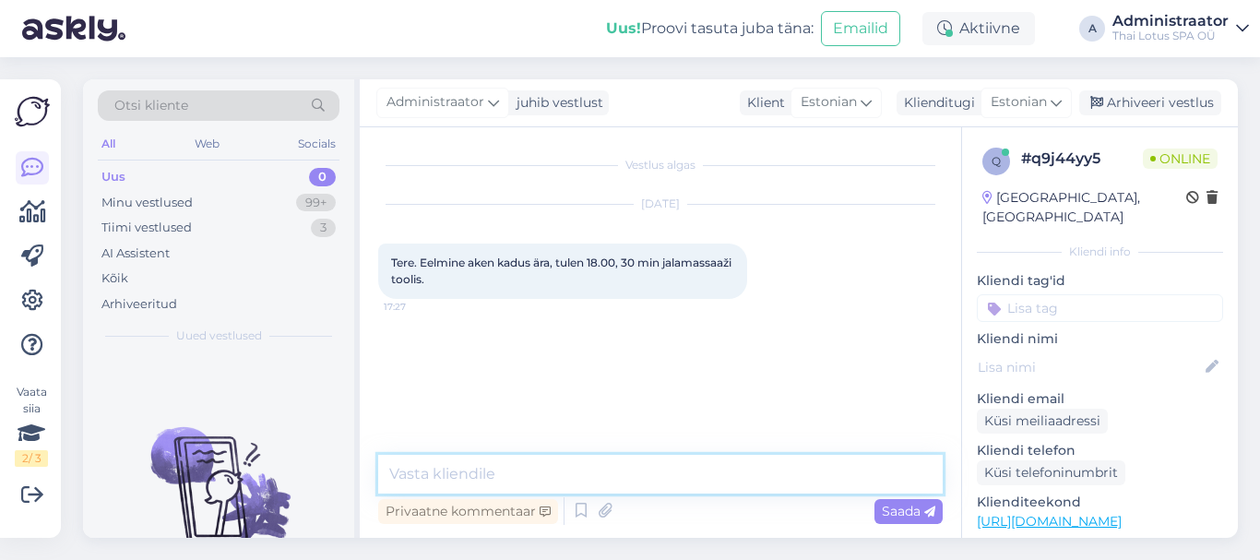
click at [438, 455] on textarea at bounding box center [660, 474] width 564 height 39
type textarea "[PERSON_NAME]"
type textarea "Kirjutage palun teie nimi."
click at [884, 515] on span "Saada" at bounding box center [907, 511] width 53 height 17
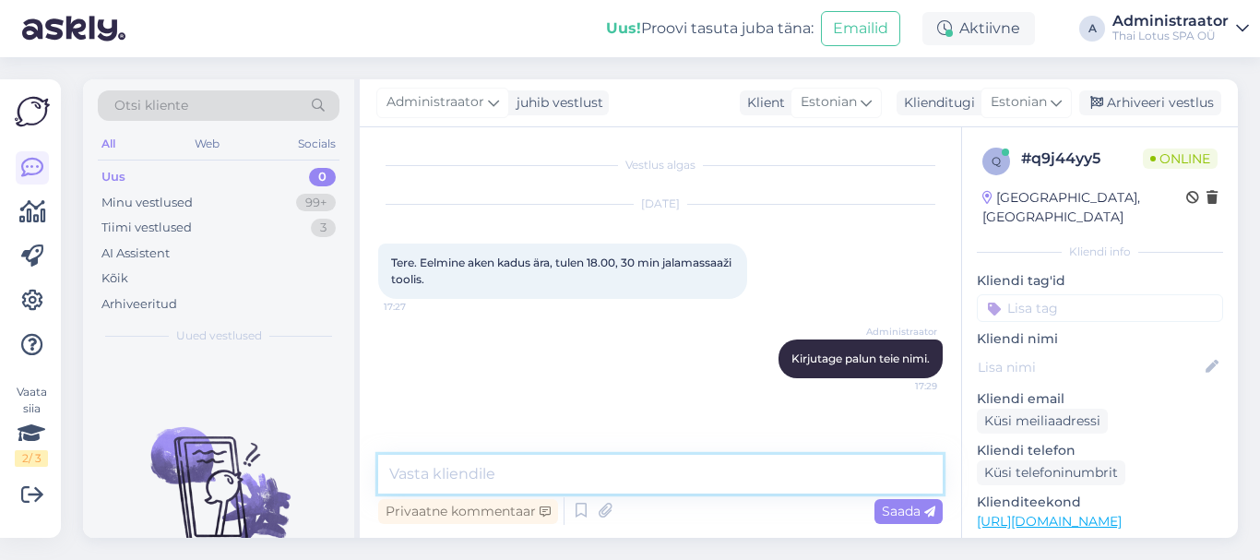
click at [462, 468] on textarea at bounding box center [660, 474] width 564 height 39
type textarea "O"
type textarea "Ootame Teid [PERSON_NAME] 18:00."
click at [898, 505] on span "Saada" at bounding box center [907, 511] width 53 height 17
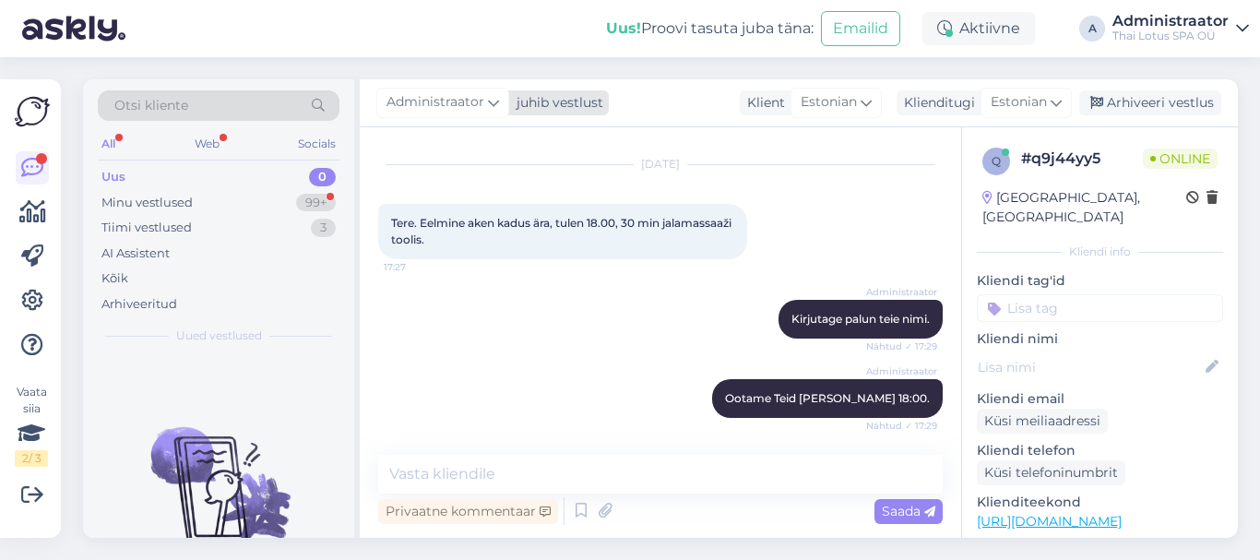
scroll to position [119, 0]
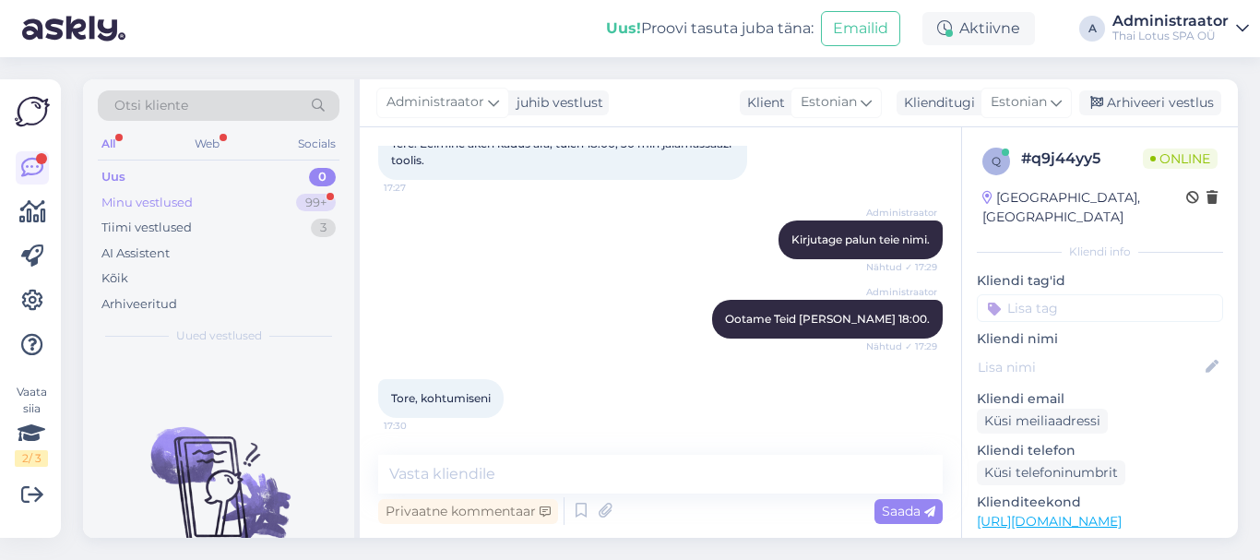
click at [172, 201] on div "Minu vestlused" at bounding box center [146, 203] width 91 height 18
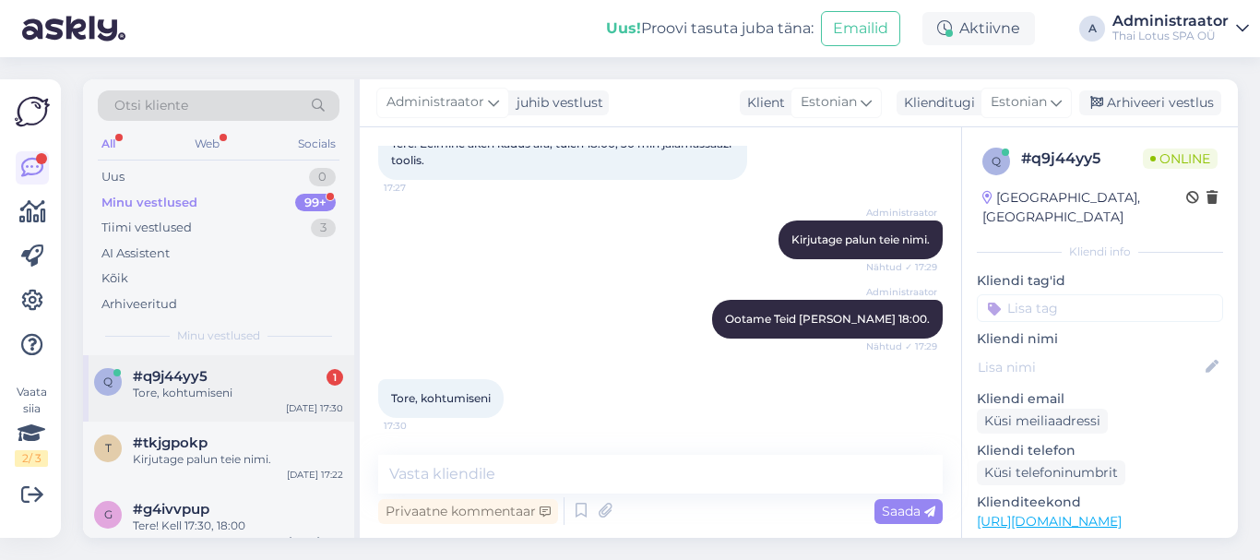
click at [243, 399] on div "Tore, kohtumiseni" at bounding box center [238, 392] width 210 height 17
click at [487, 478] on textarea at bounding box center [660, 474] width 564 height 39
